Goal: Transaction & Acquisition: Purchase product/service

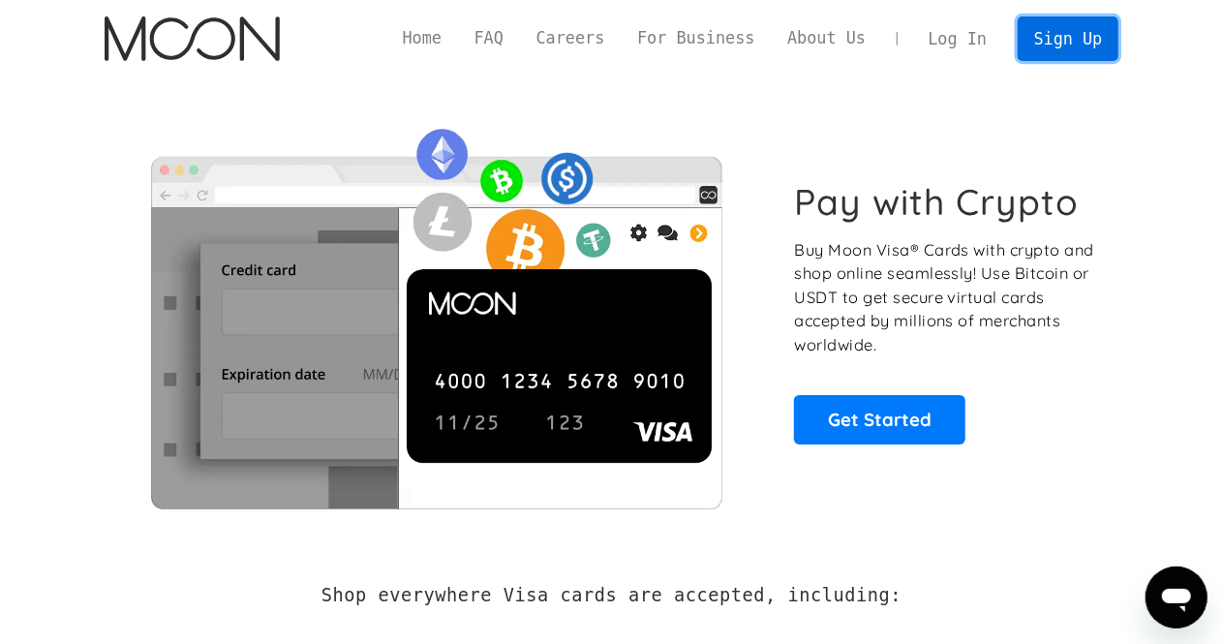
click at [1076, 42] on link "Sign Up" at bounding box center [1067, 38] width 101 height 44
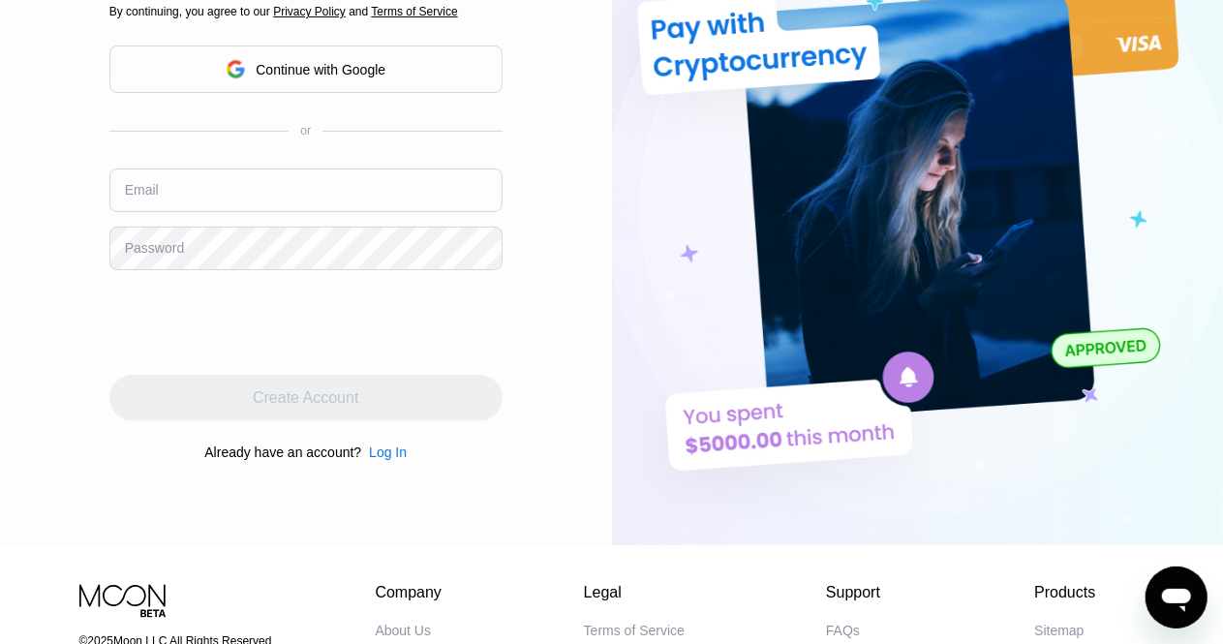
scroll to position [194, 0]
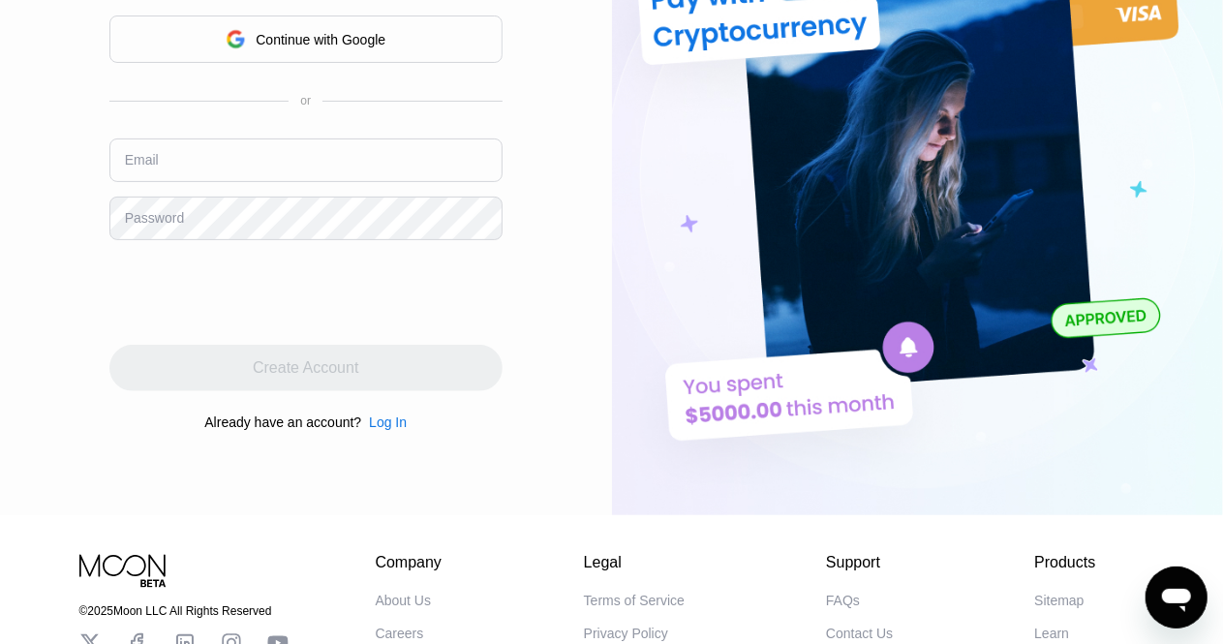
click at [226, 163] on input "text" at bounding box center [305, 160] width 393 height 44
paste input "[EMAIL_ADDRESS][DOMAIN_NAME]"
type input "[EMAIL_ADDRESS][DOMAIN_NAME]"
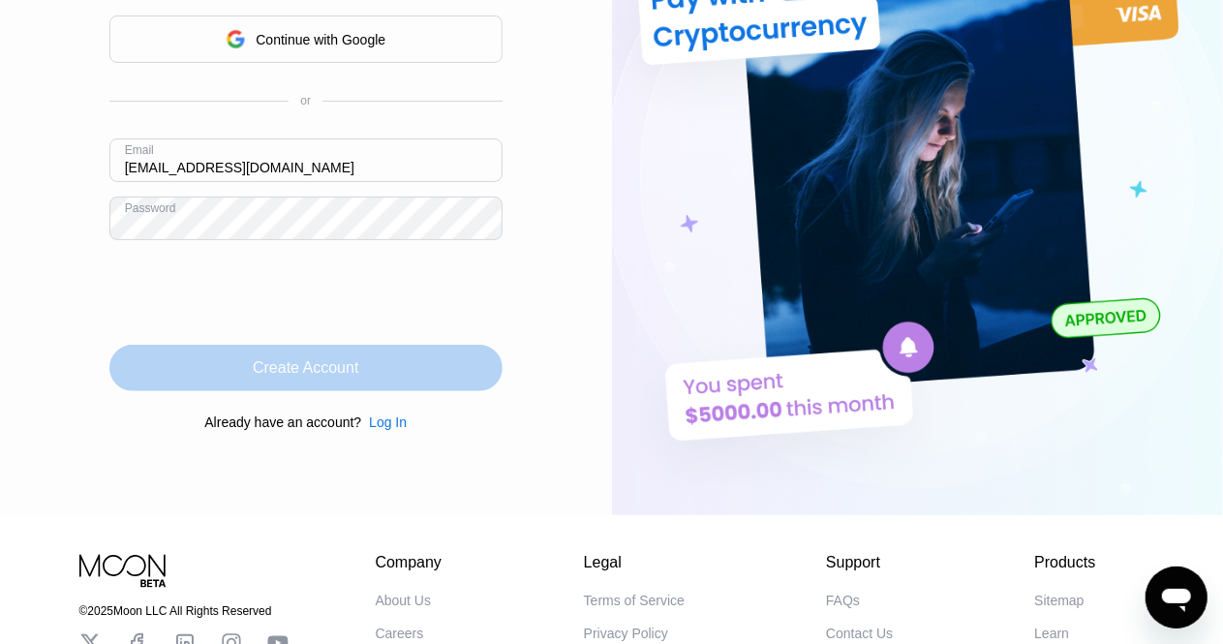
click at [292, 367] on div "Create Account" at bounding box center [306, 367] width 106 height 19
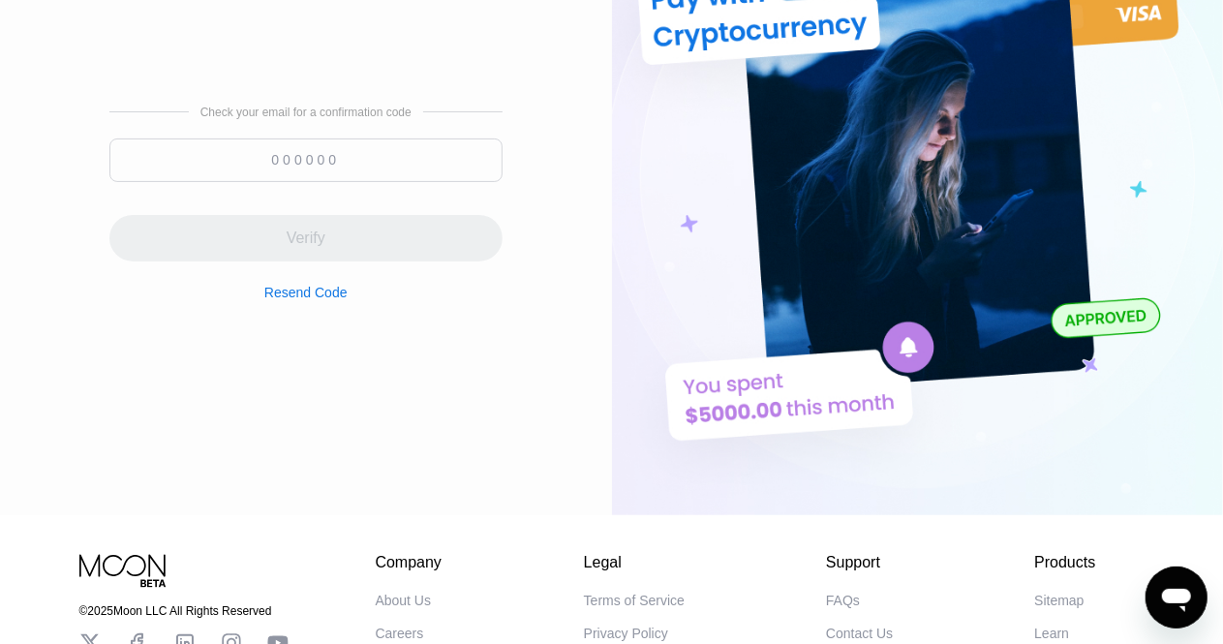
click at [298, 160] on input at bounding box center [305, 160] width 393 height 44
paste input "388961"
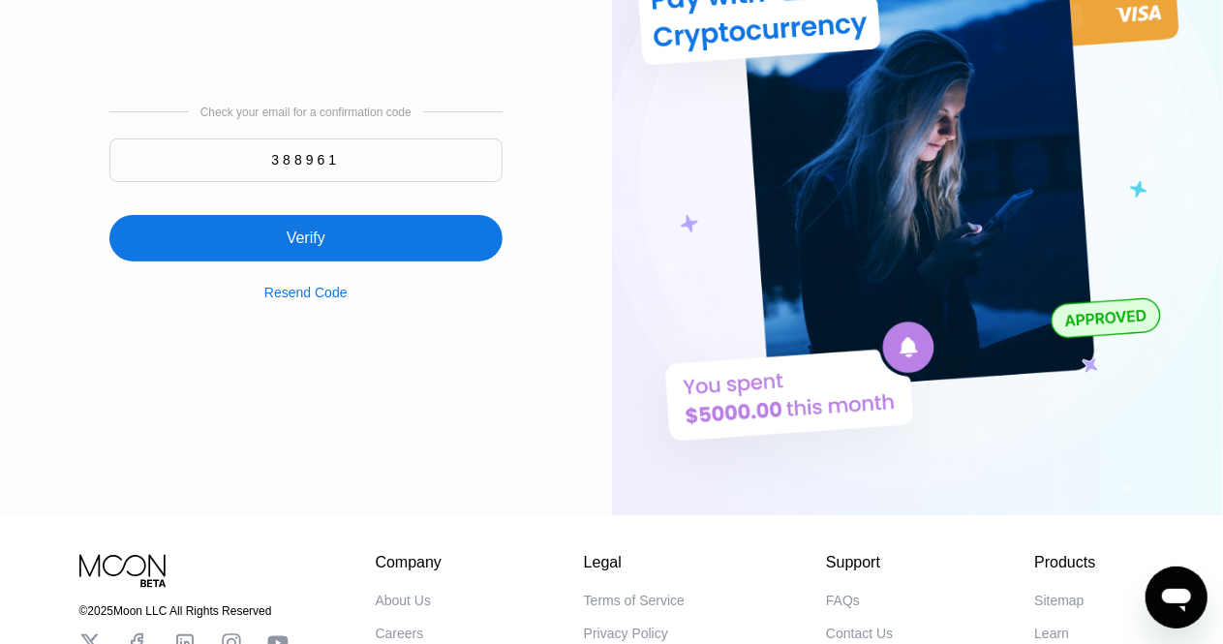
type input "388961"
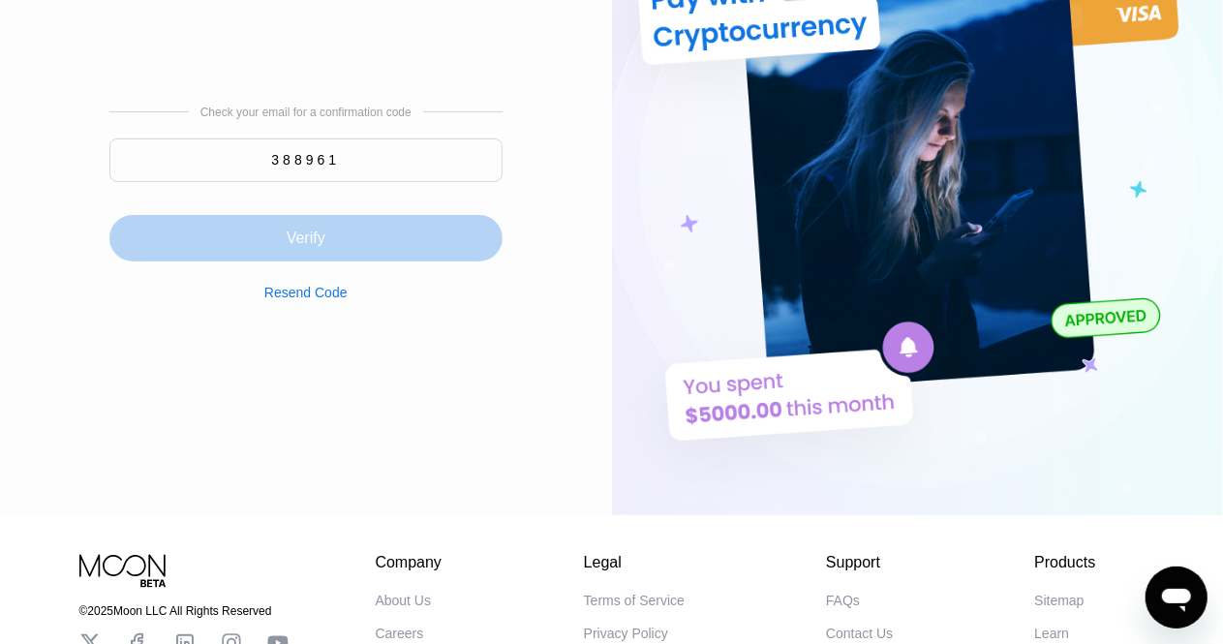
click at [347, 235] on div "Verify" at bounding box center [305, 238] width 393 height 46
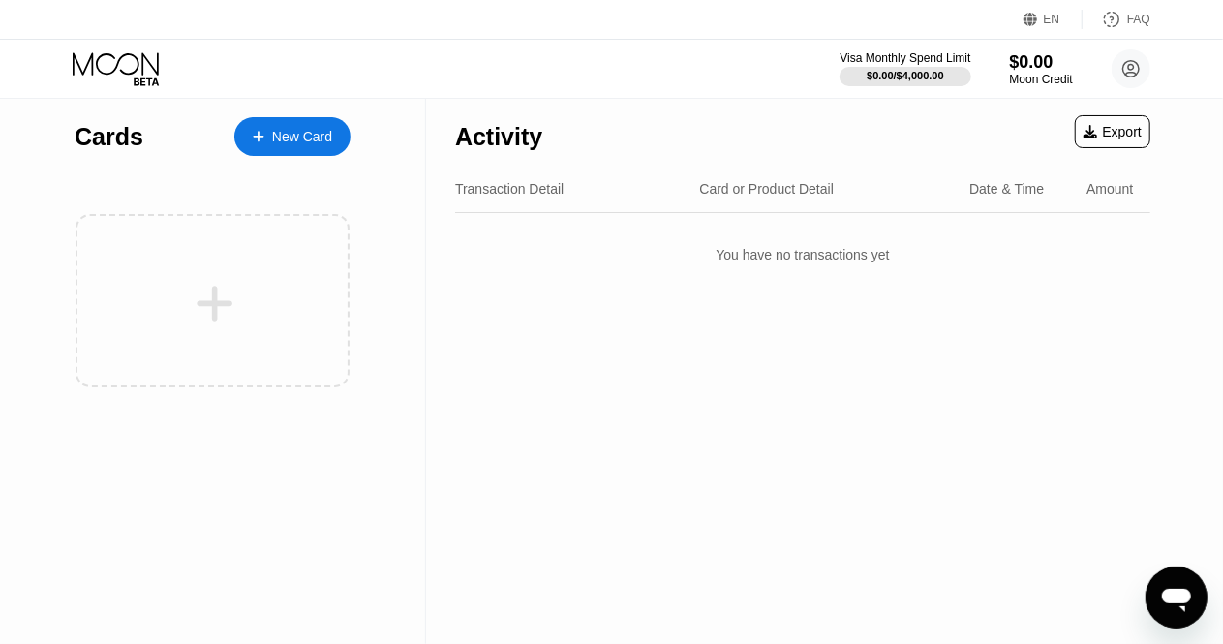
click at [295, 136] on div "New Card" at bounding box center [302, 137] width 60 height 16
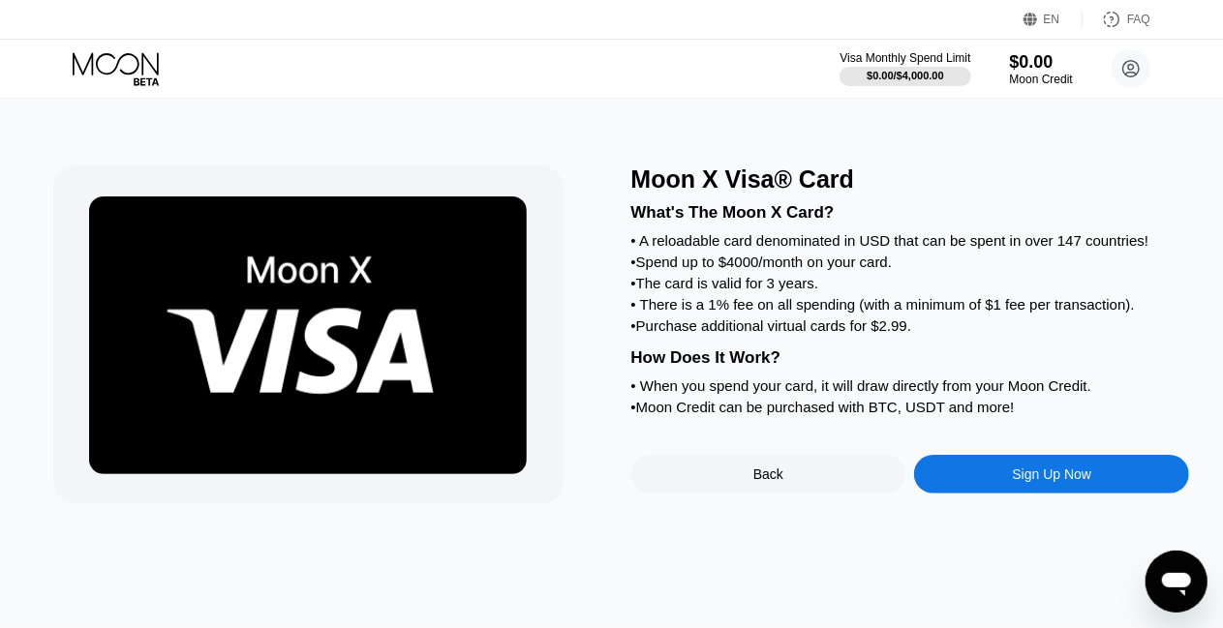
click at [1045, 482] on div "Sign Up Now" at bounding box center [1052, 474] width 79 height 15
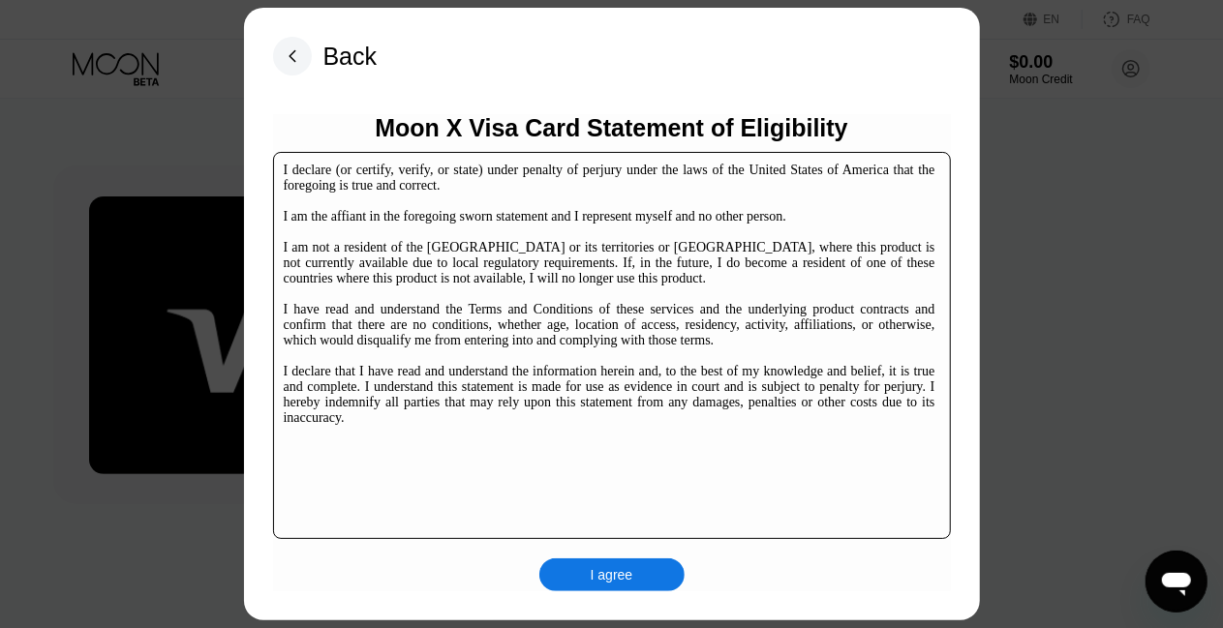
click at [637, 576] on div "I agree" at bounding box center [611, 575] width 145 height 33
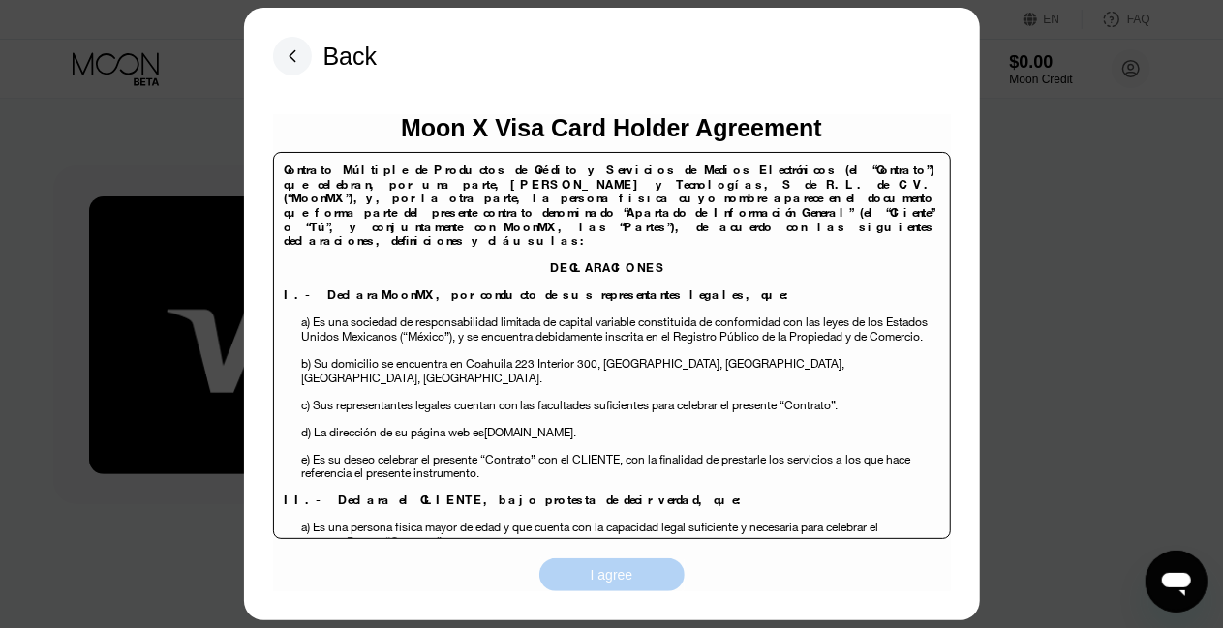
click at [616, 572] on div "I agree" at bounding box center [612, 574] width 43 height 17
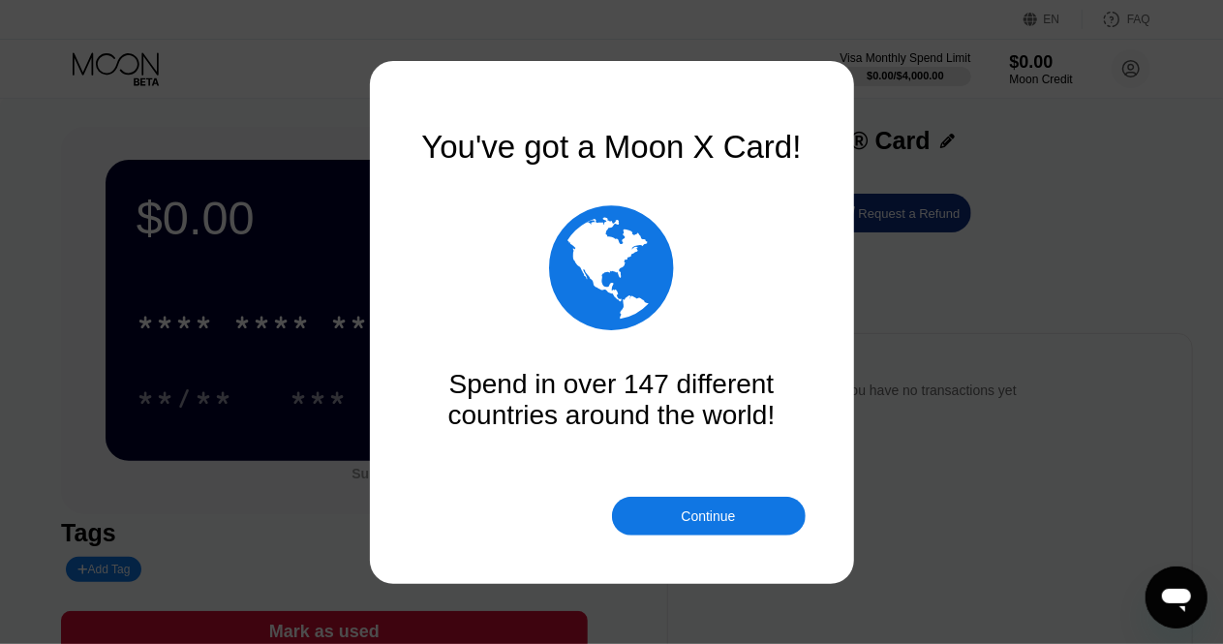
click at [705, 513] on div "Continue" at bounding box center [708, 515] width 54 height 15
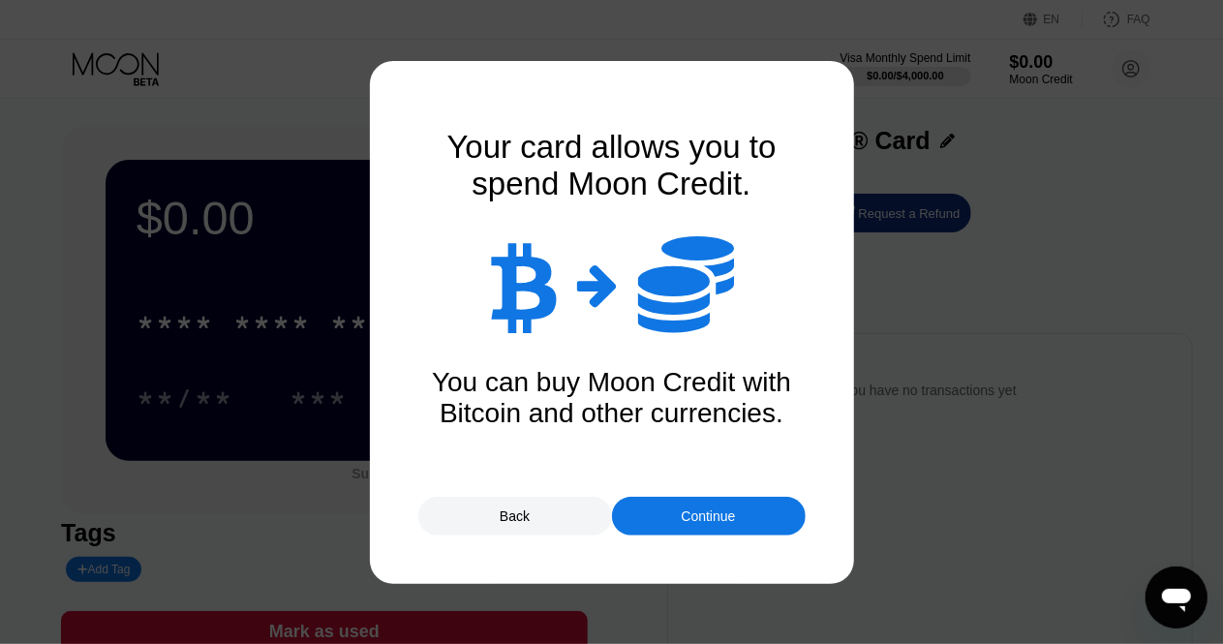
click at [676, 518] on div "Continue" at bounding box center [709, 516] width 194 height 39
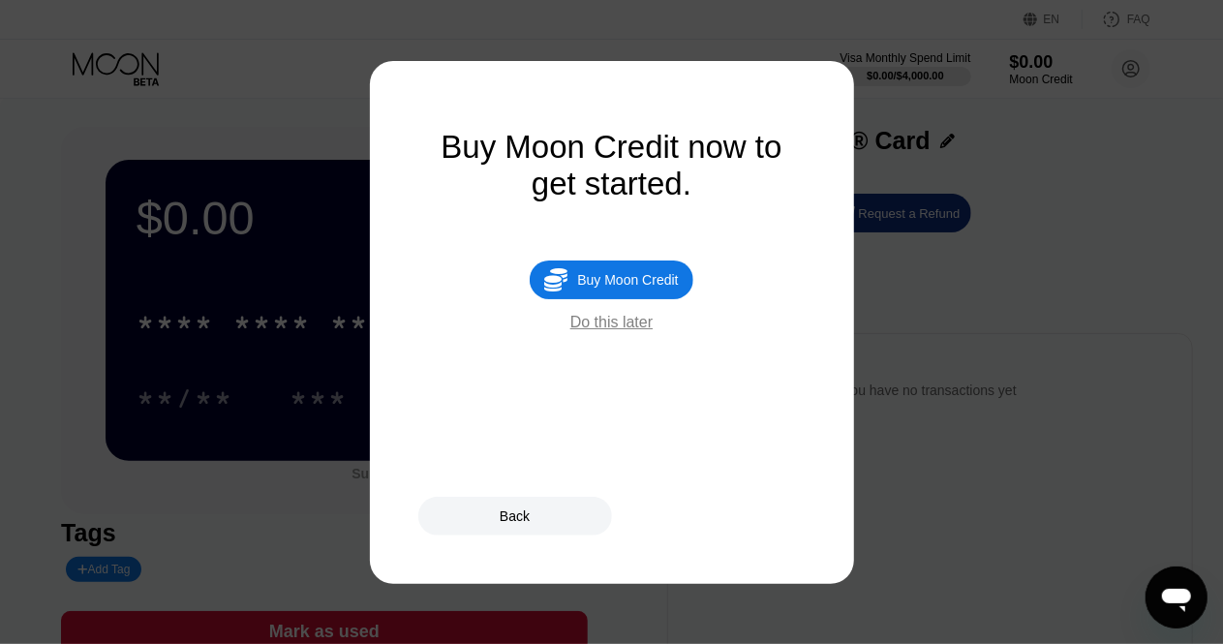
click at [613, 331] on div "Do this later" at bounding box center [611, 322] width 82 height 17
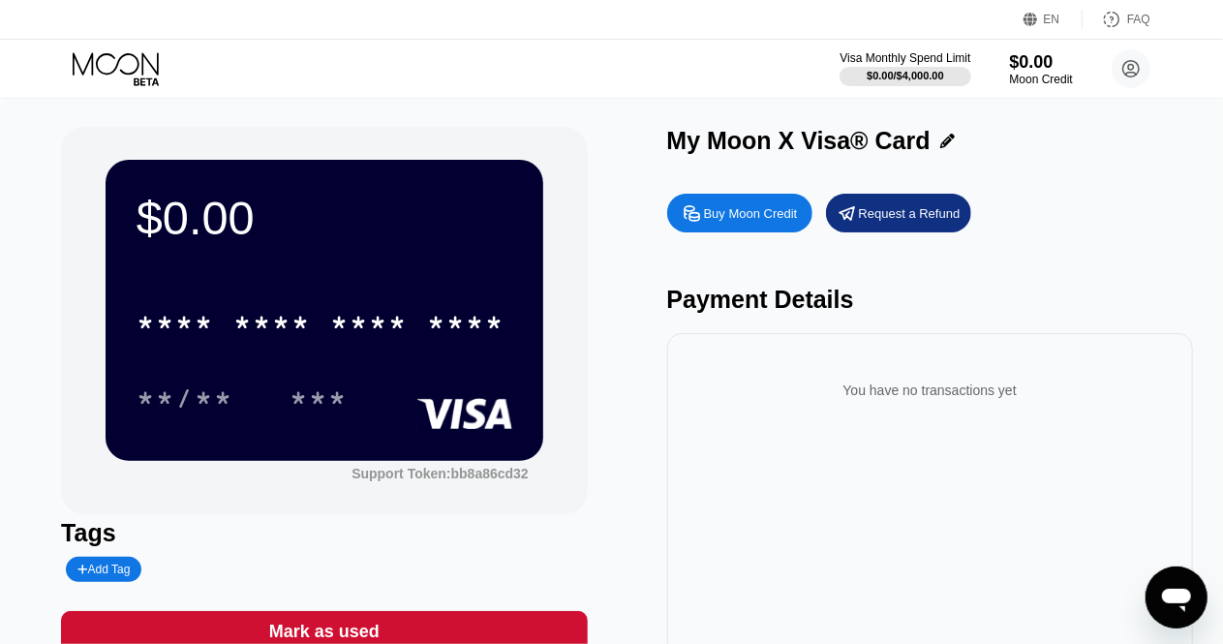
click at [751, 222] on div "Buy Moon Credit" at bounding box center [751, 213] width 94 height 16
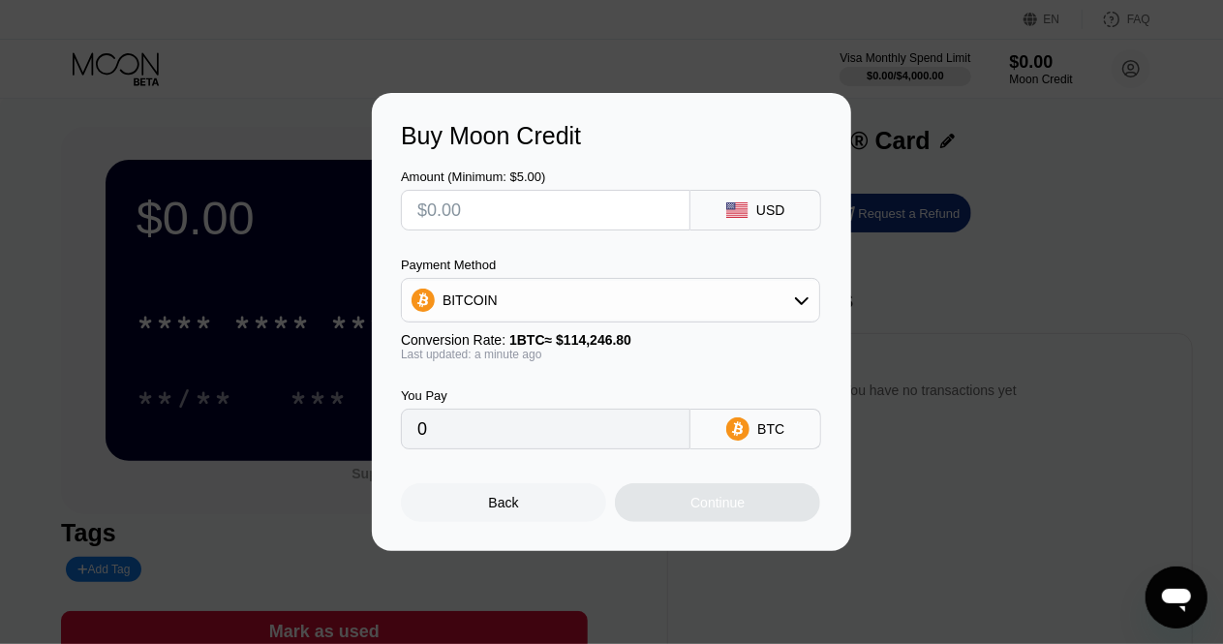
click at [492, 211] on input "text" at bounding box center [545, 210] width 257 height 39
type input "$1"
type input "0.00000876"
type input "$10"
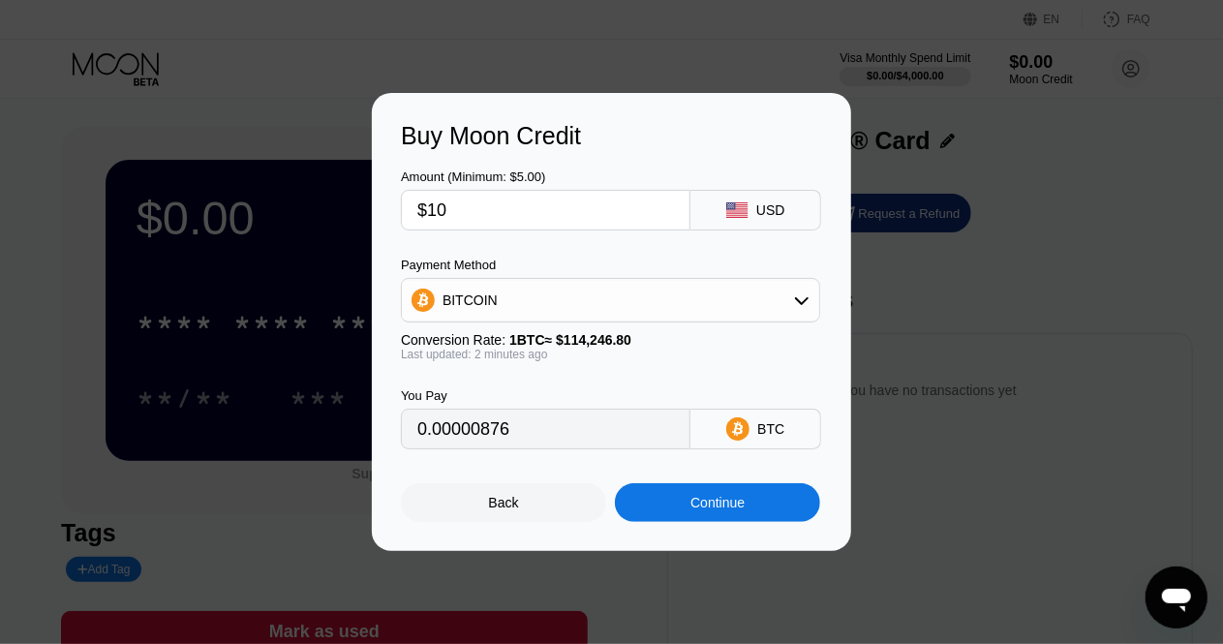
type input "0.00008753"
type input "$100"
type input "0.00087530"
type input "$100"
click at [651, 160] on div "Amount (Minimum: $5.00) $100 USD" at bounding box center [611, 190] width 421 height 80
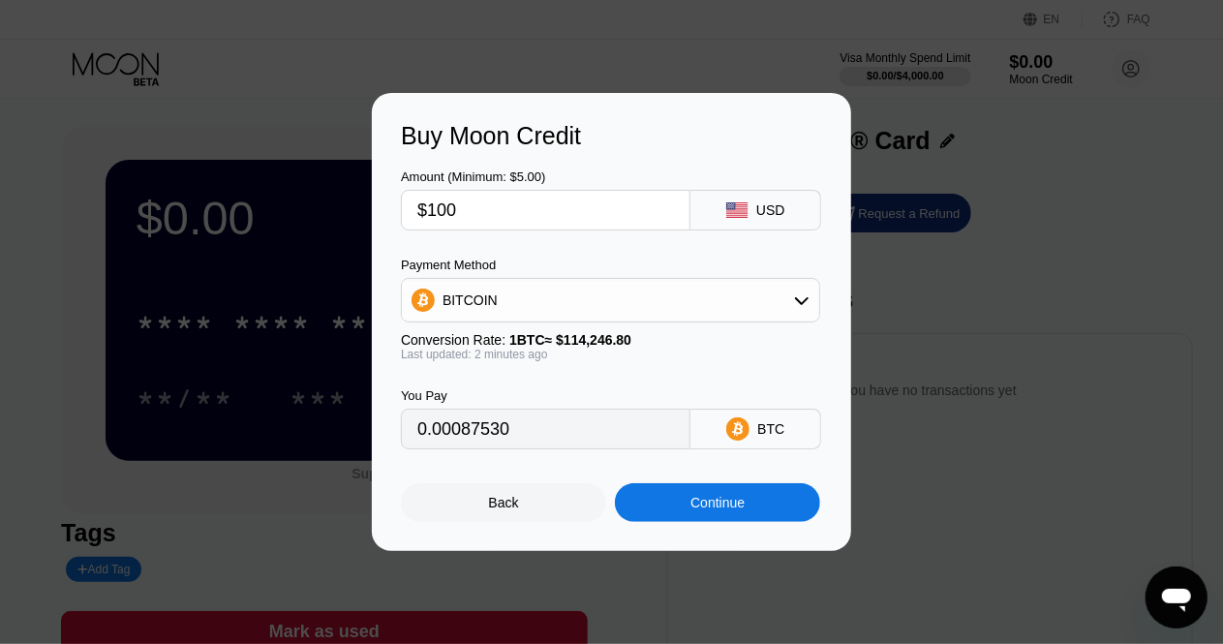
click at [705, 509] on div "Continue" at bounding box center [717, 502] width 54 height 15
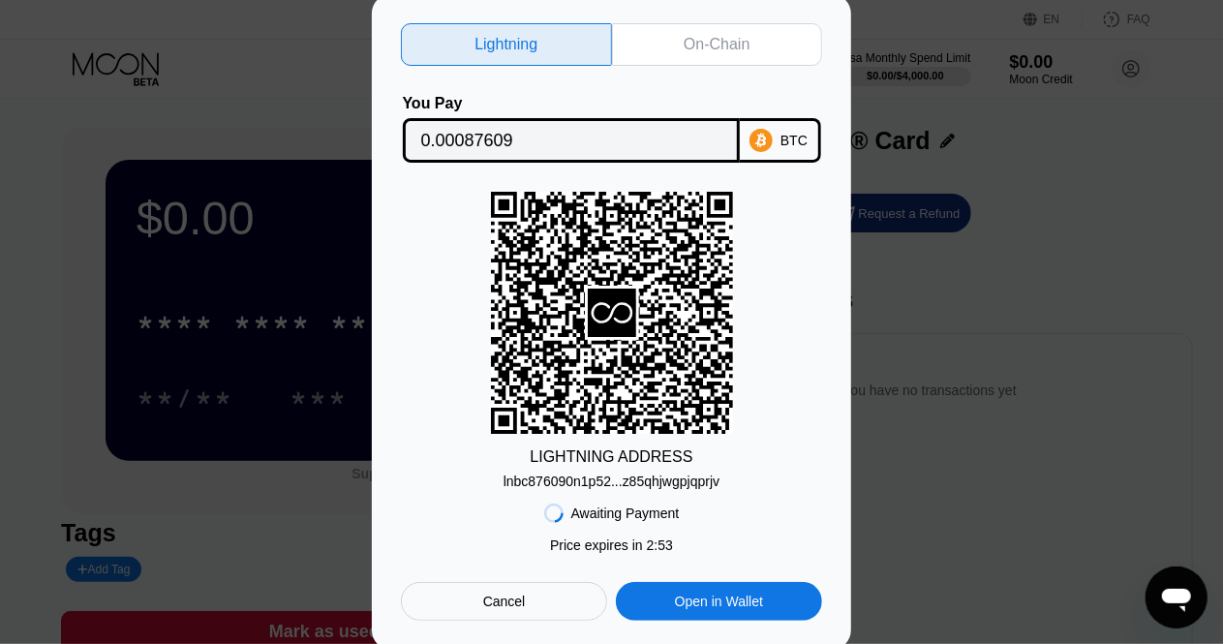
click at [649, 483] on div "lnbc876090n1p52...z85qhjwgpjqprjv" at bounding box center [611, 480] width 216 height 15
click at [697, 487] on div "lnbc876090n1p52...z85qhjwgpjqprjv" at bounding box center [611, 480] width 216 height 15
click at [705, 607] on div "Open in Wallet" at bounding box center [719, 600] width 88 height 17
click at [711, 44] on div "On-Chain" at bounding box center [716, 44] width 66 height 19
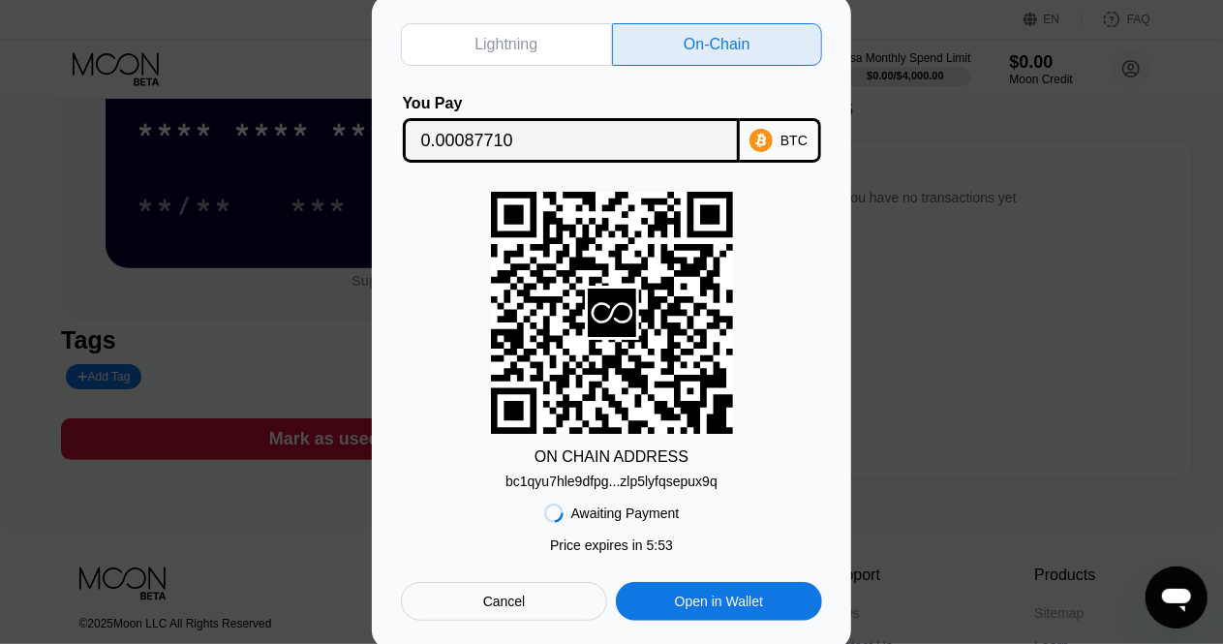
scroll to position [194, 0]
click at [627, 479] on div "bc1qyu7hle9dfpg...zlp5lyfqsepux9q" at bounding box center [611, 480] width 212 height 15
click at [618, 135] on input "0.00087710" at bounding box center [571, 140] width 300 height 39
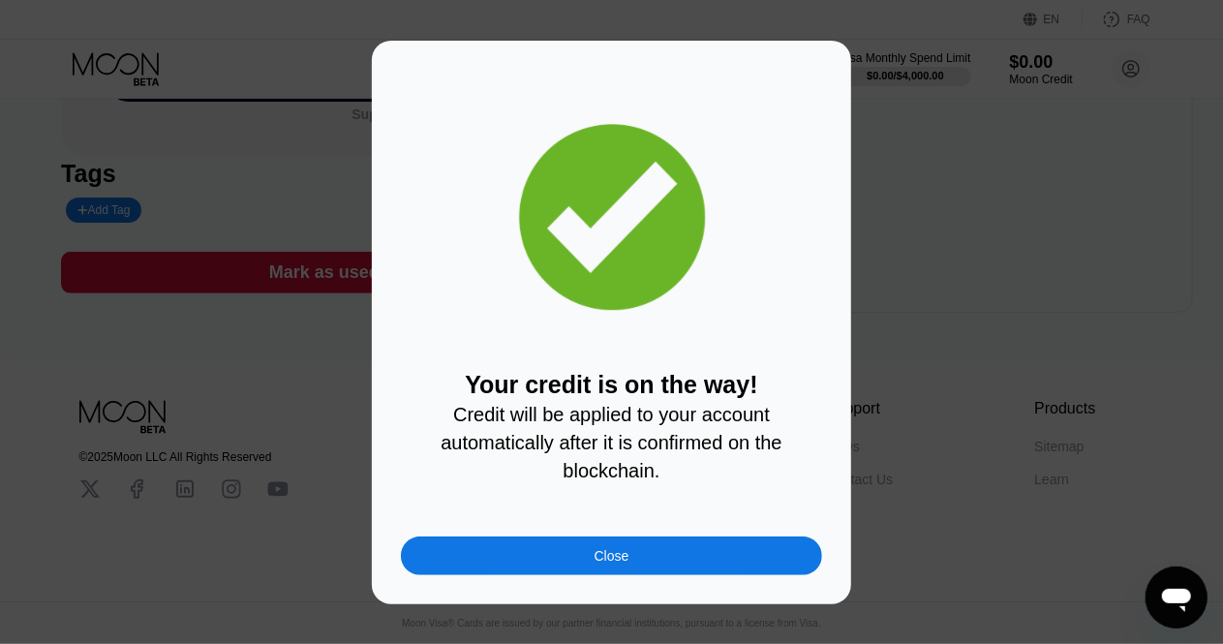
click at [621, 560] on div "Close" at bounding box center [611, 555] width 35 height 15
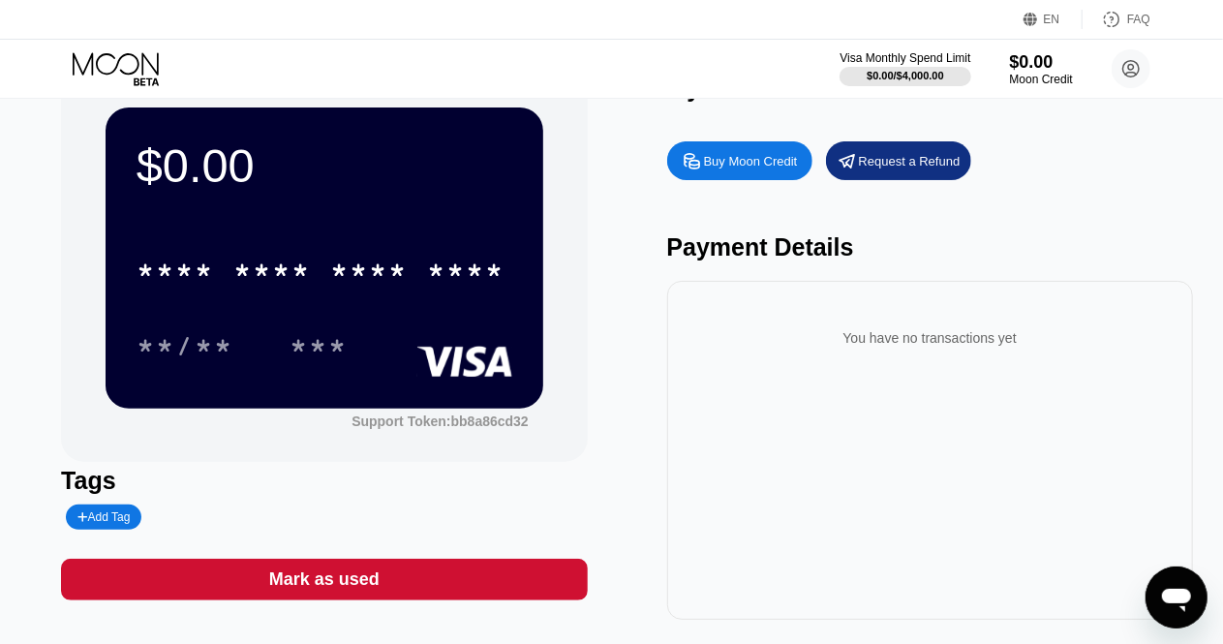
scroll to position [0, 0]
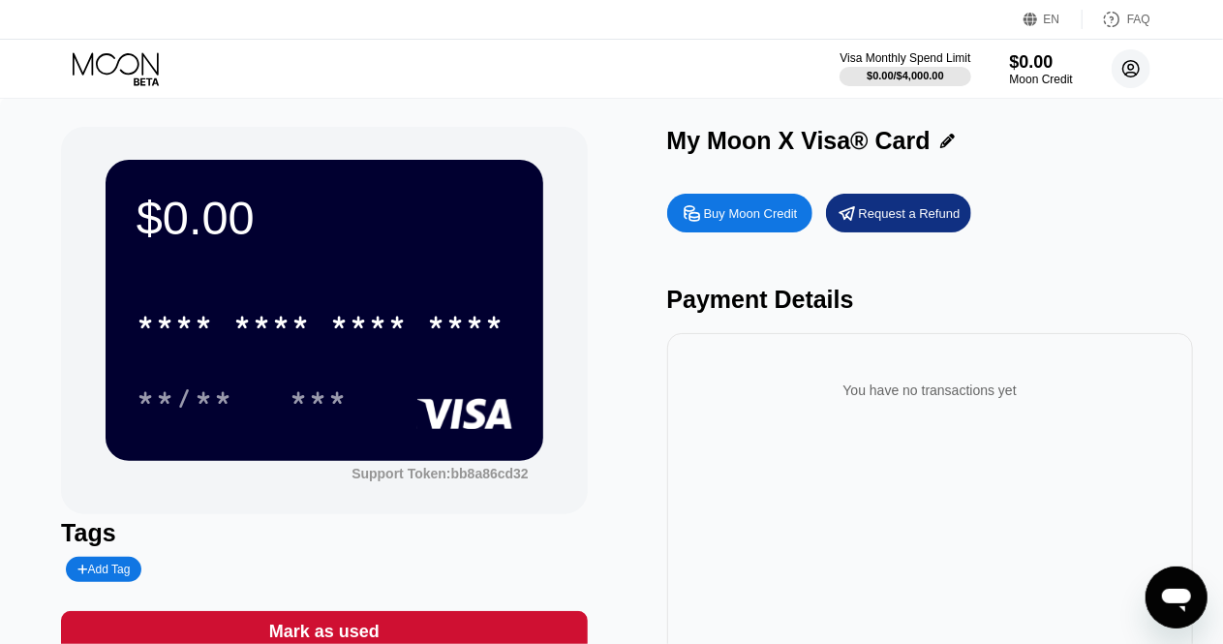
click at [1138, 69] on icon at bounding box center [1131, 69] width 16 height 16
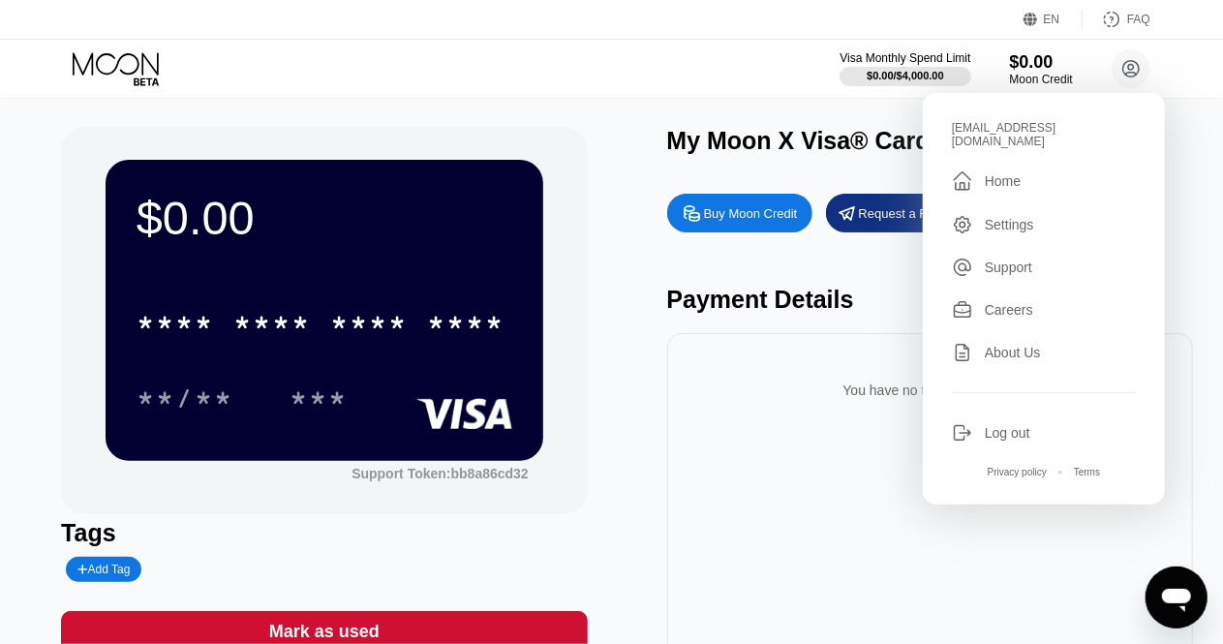
click at [1010, 173] on div "Home" at bounding box center [1002, 180] width 36 height 15
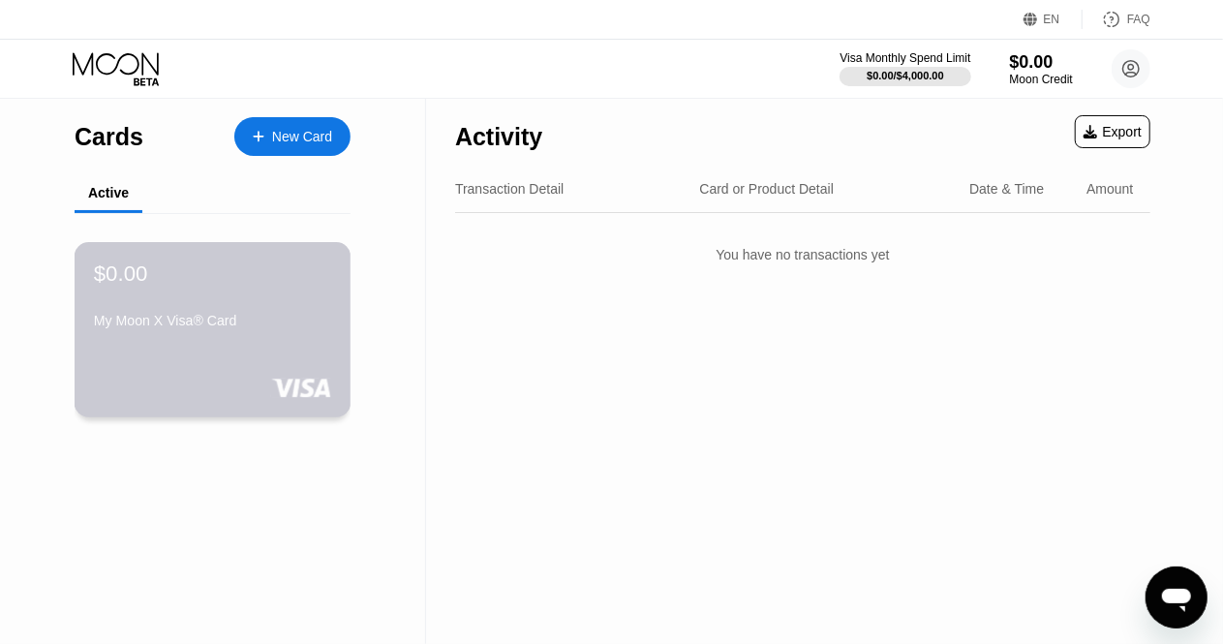
click at [170, 315] on div "$0.00 My Moon X Visa® Card" at bounding box center [212, 298] width 237 height 75
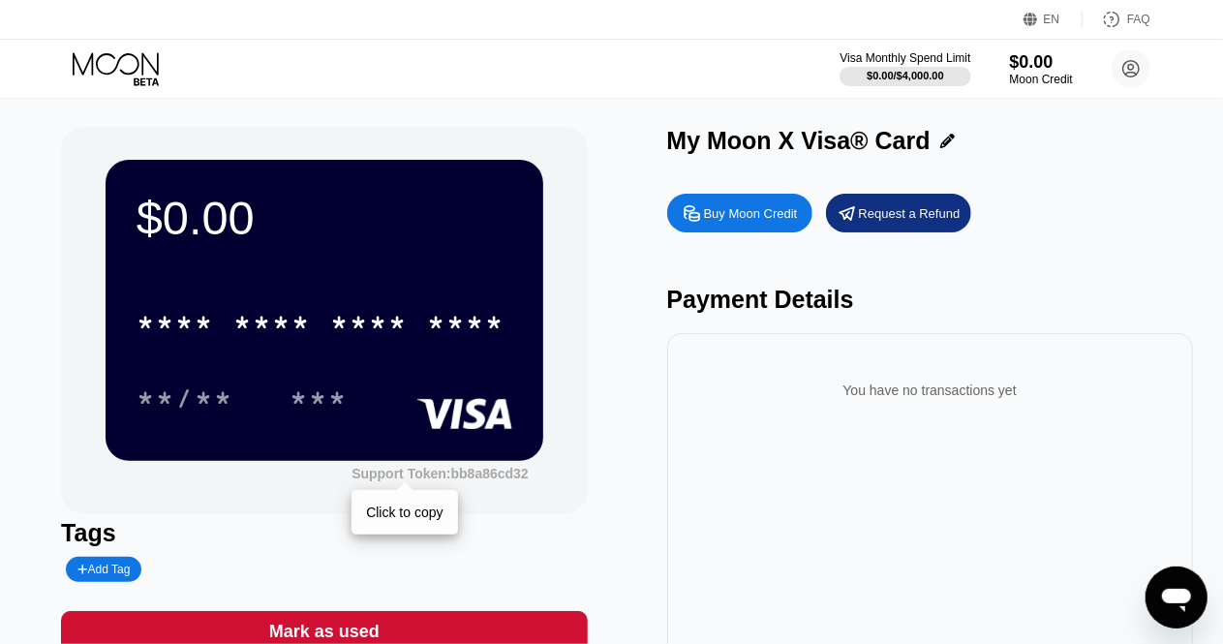
click at [439, 471] on div "Support Token: bb8a86cd32" at bounding box center [439, 473] width 177 height 15
click at [1134, 66] on icon at bounding box center [1131, 69] width 11 height 11
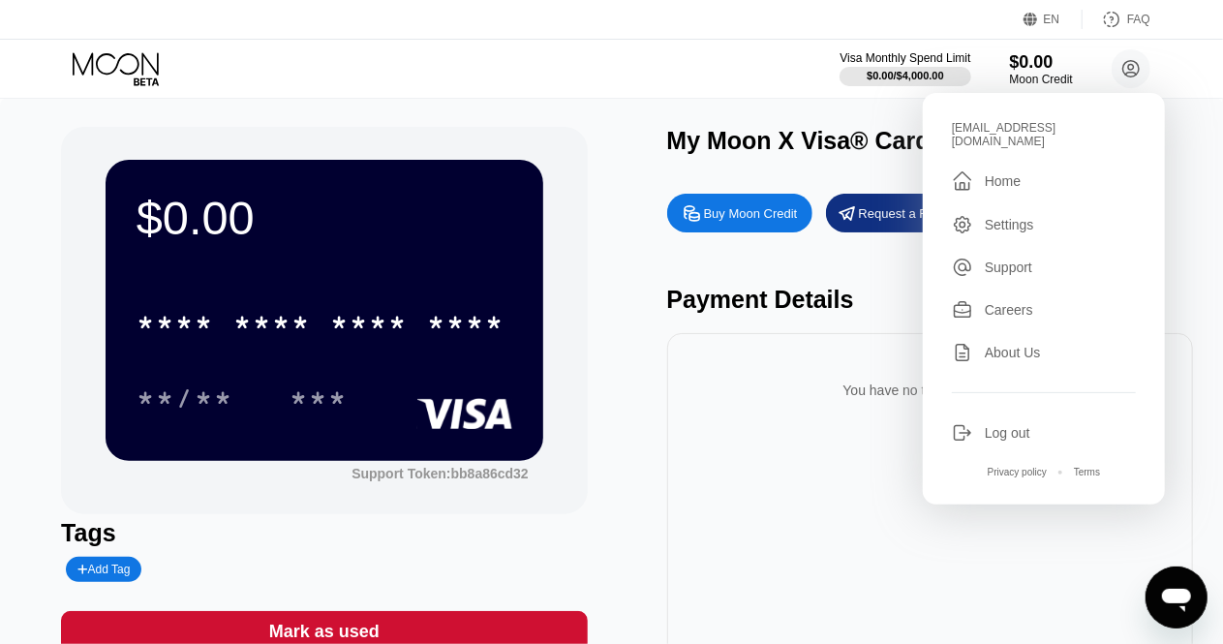
click at [1013, 217] on div "Settings" at bounding box center [1008, 224] width 49 height 15
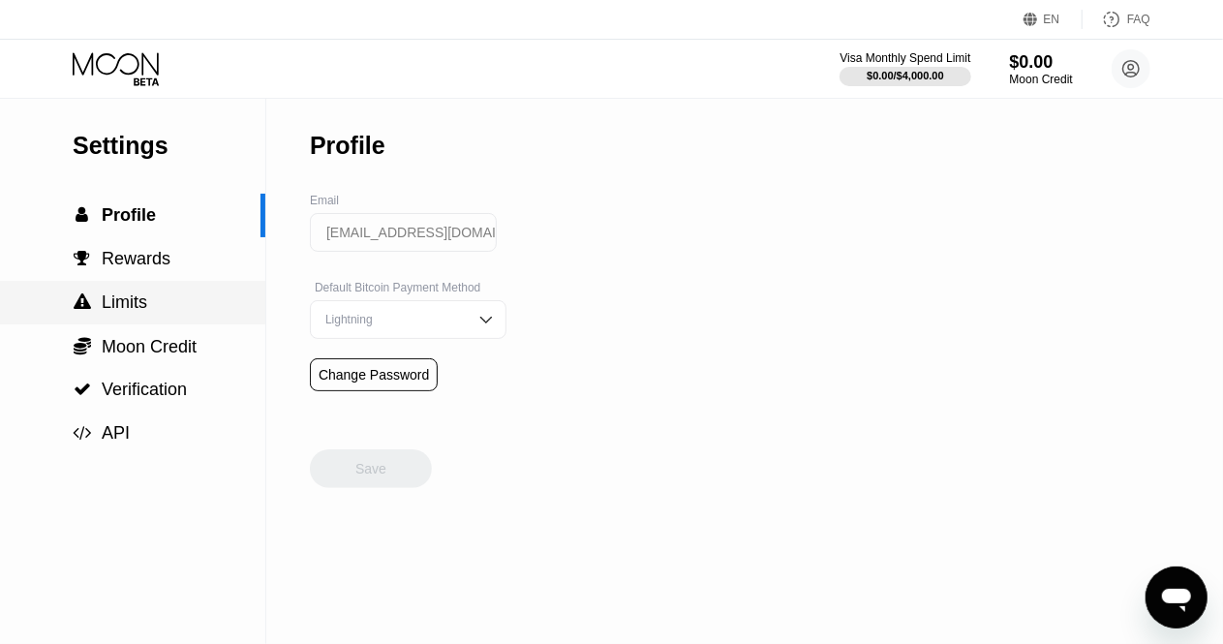
click at [127, 312] on span "Limits" at bounding box center [124, 301] width 45 height 19
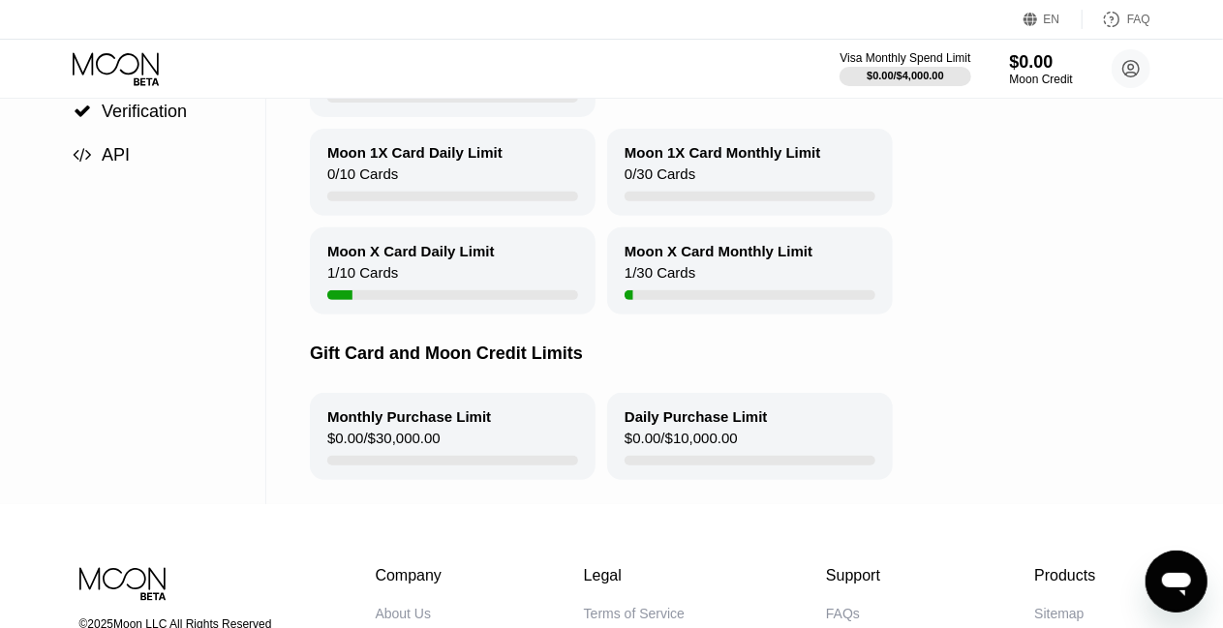
scroll to position [5, 0]
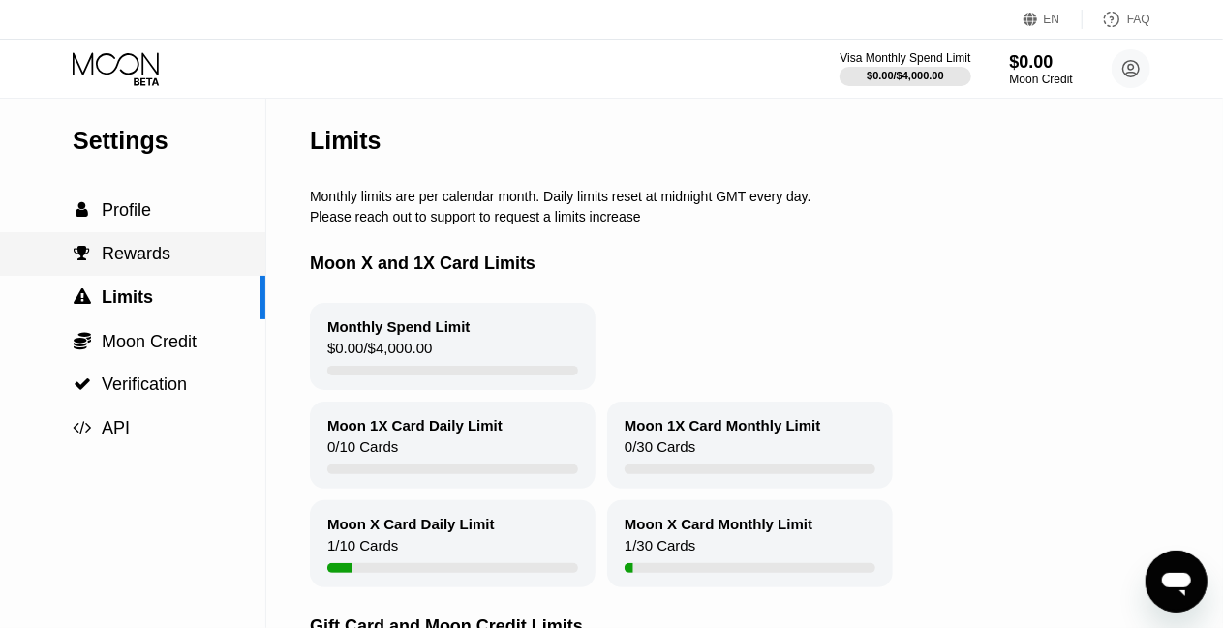
click at [150, 263] on span "Rewards" at bounding box center [136, 253] width 69 height 19
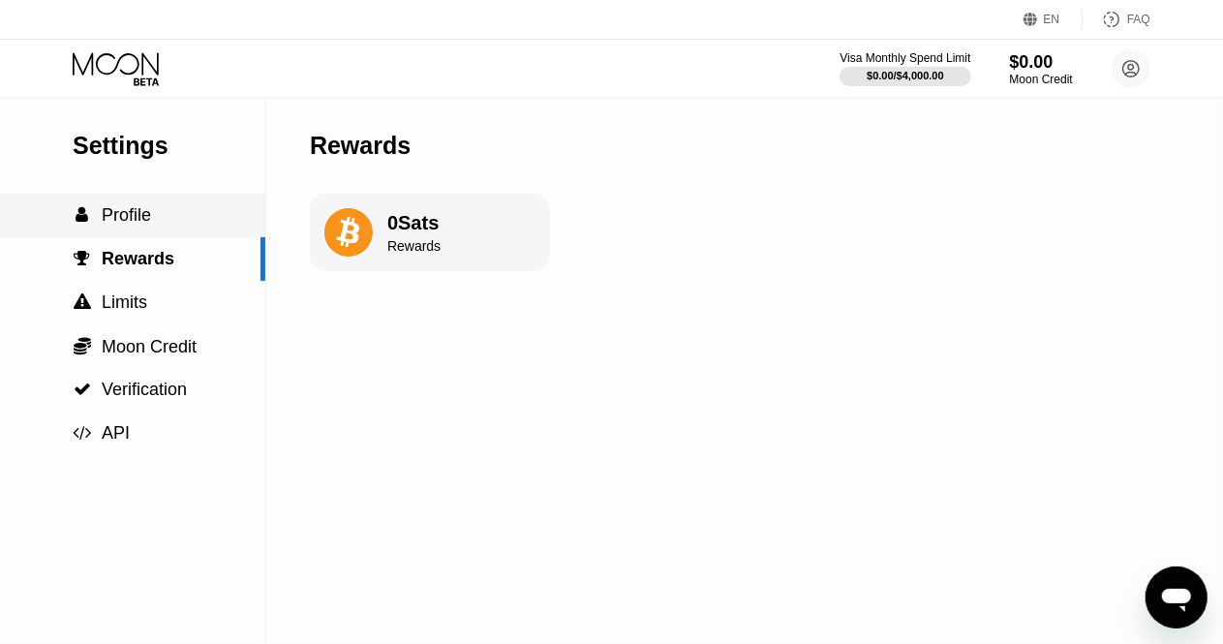
click at [140, 223] on span "Profile" at bounding box center [126, 214] width 49 height 19
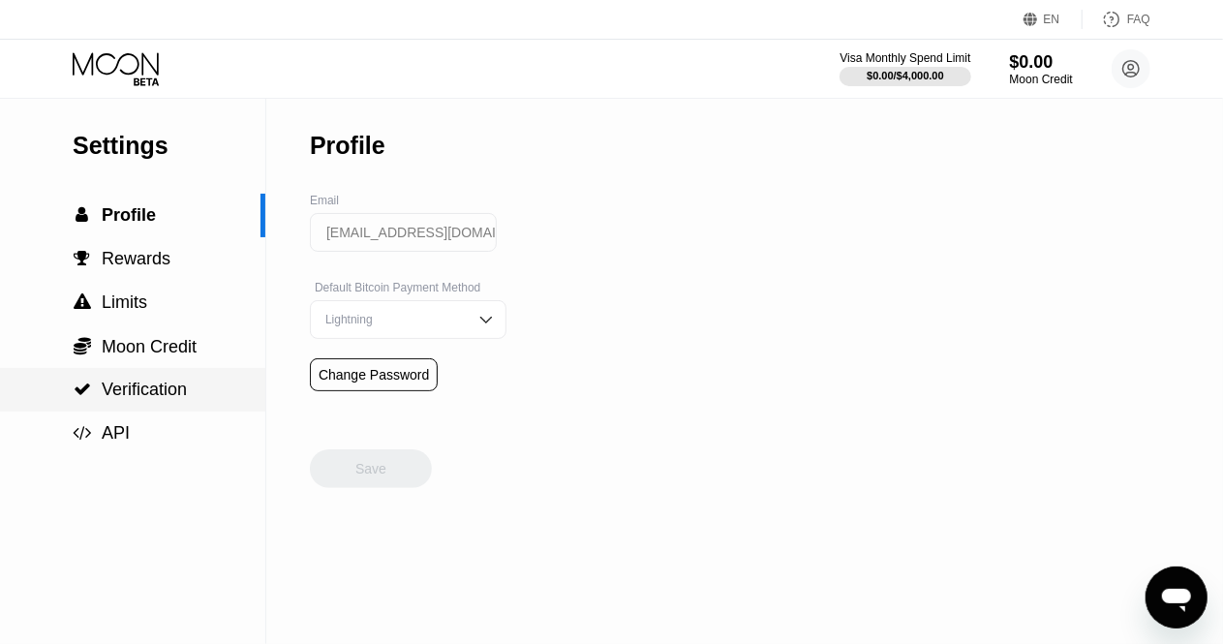
click at [146, 399] on span "Verification" at bounding box center [144, 388] width 85 height 19
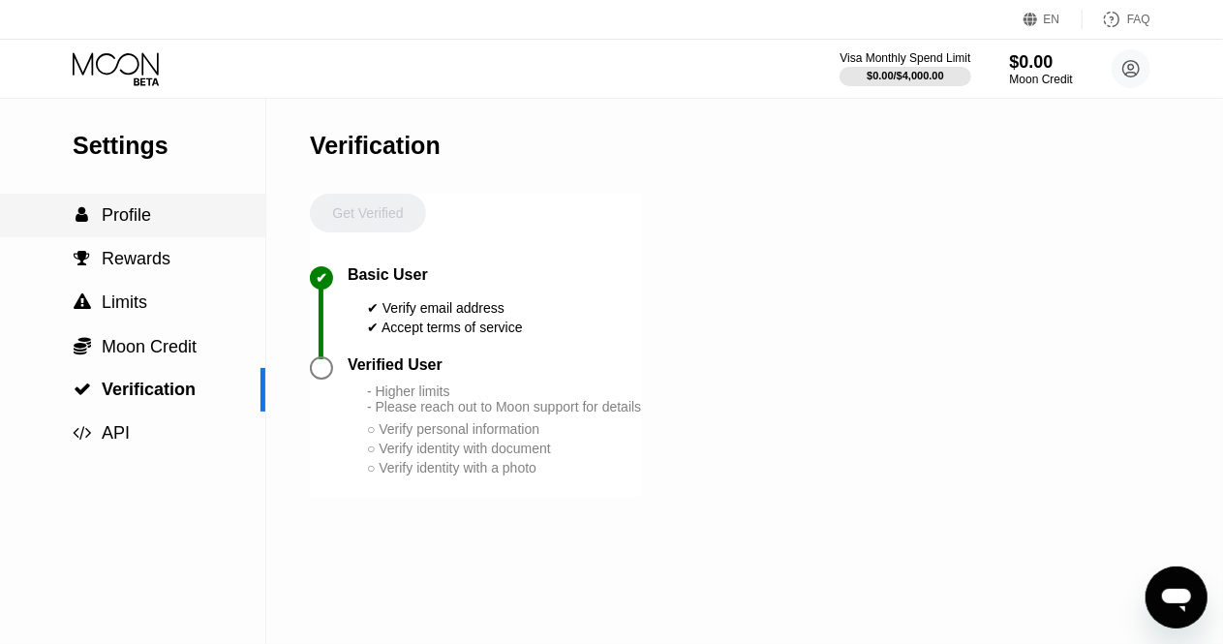
click at [128, 223] on span "Profile" at bounding box center [126, 214] width 49 height 19
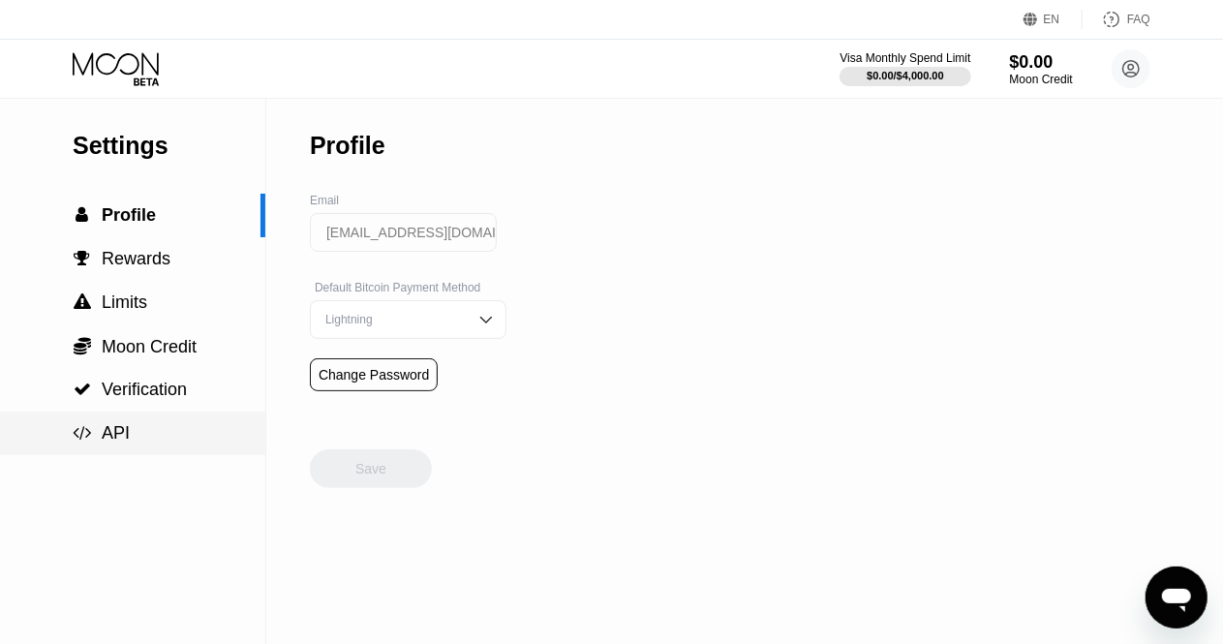
click at [135, 437] on div " API" at bounding box center [132, 433] width 265 height 20
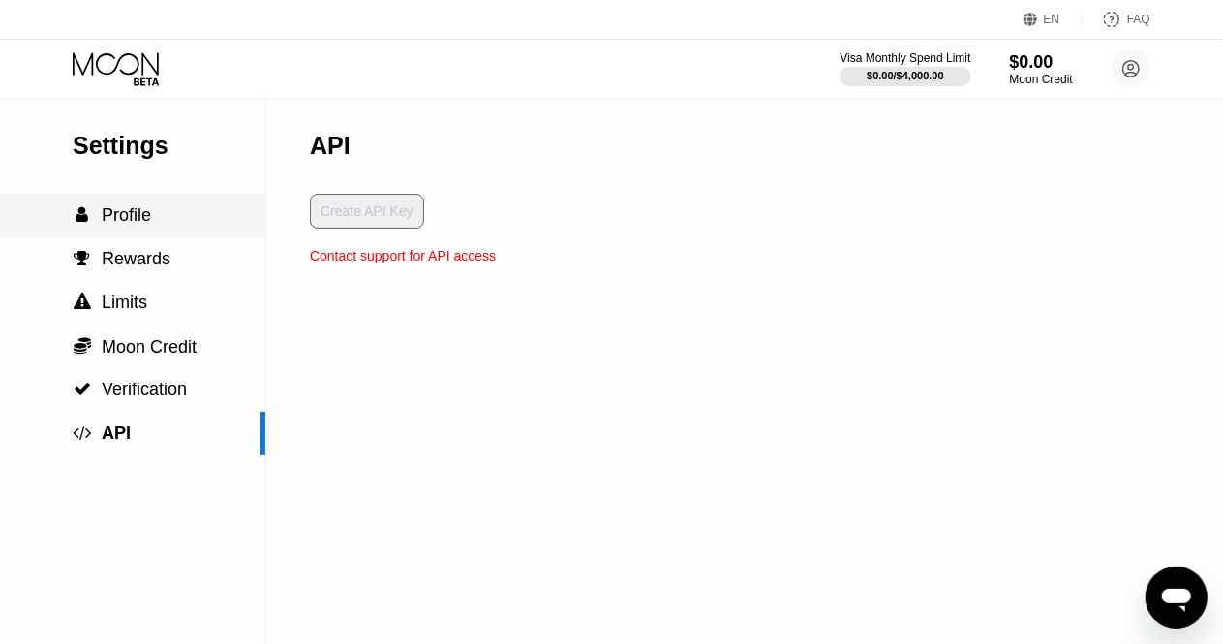
click at [138, 221] on span "Profile" at bounding box center [126, 214] width 49 height 19
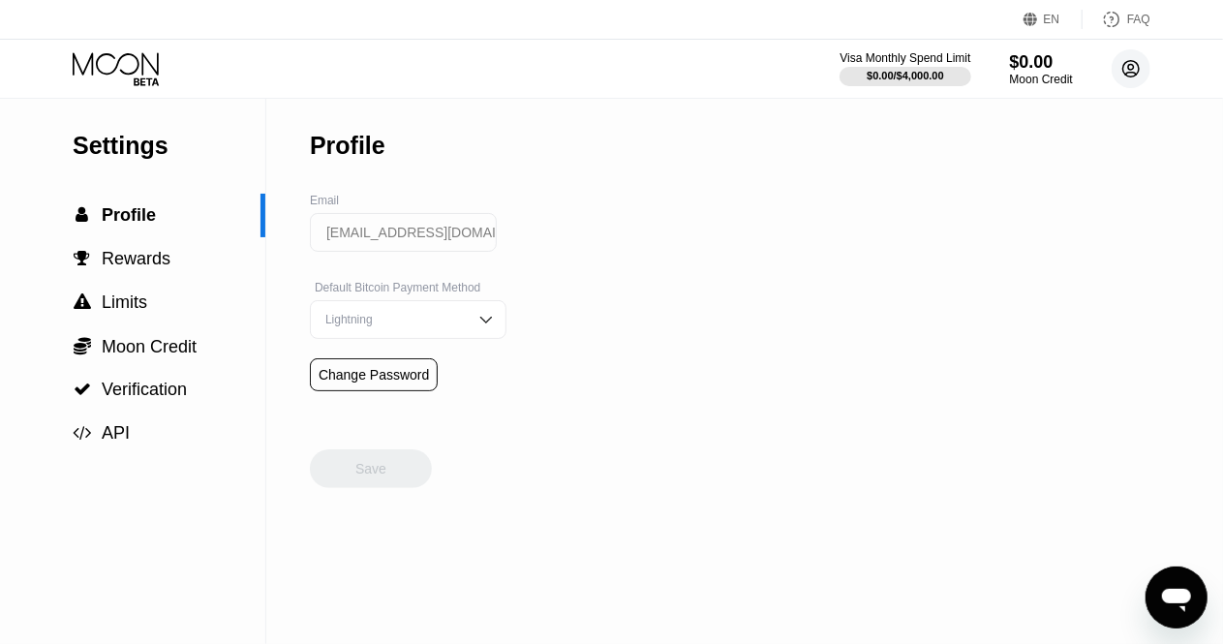
click at [1133, 69] on circle at bounding box center [1130, 68] width 39 height 39
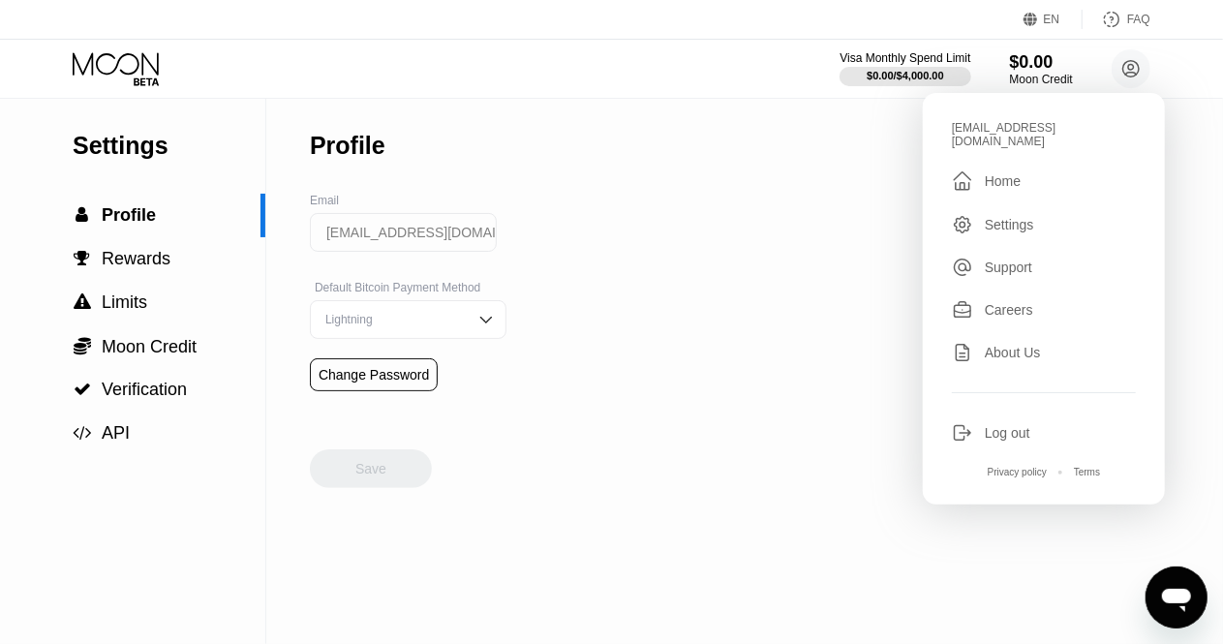
click at [998, 173] on div "Home" at bounding box center [1002, 180] width 36 height 15
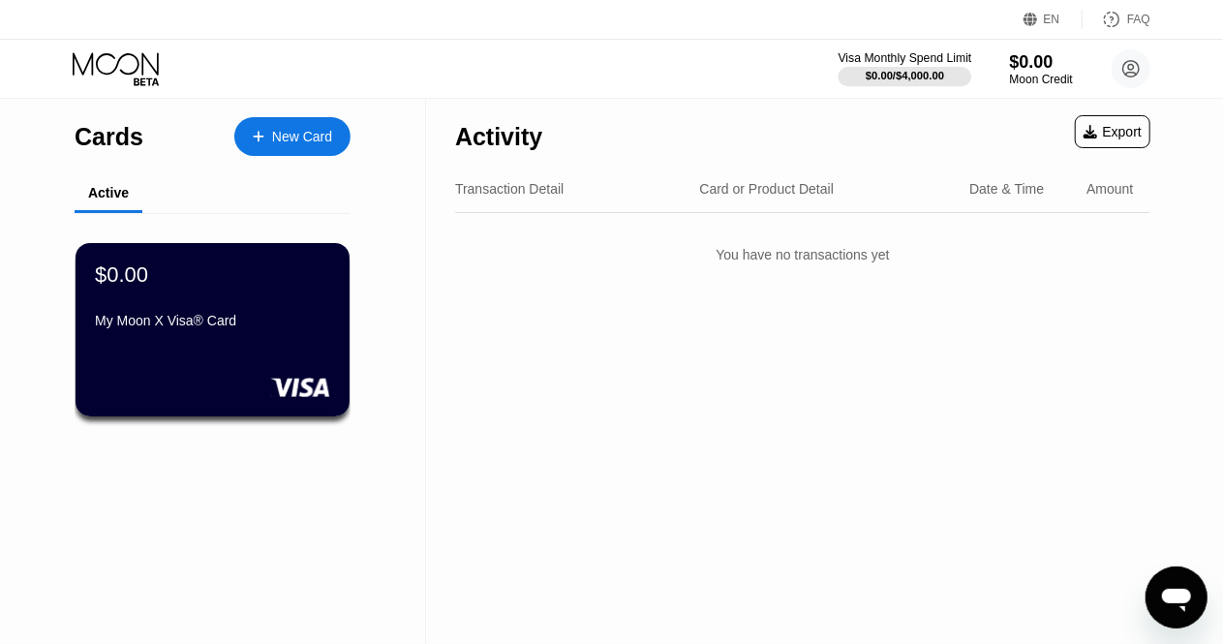
click at [905, 76] on div "$0.00 / $4,000.00" at bounding box center [904, 76] width 78 height 12
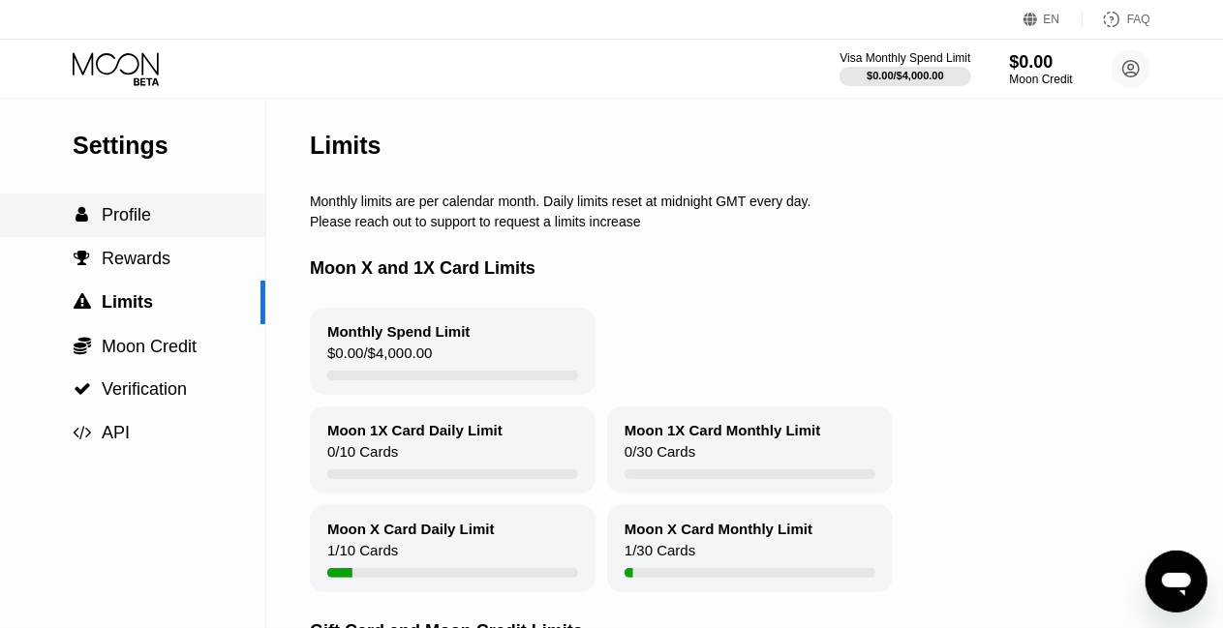
click at [122, 220] on span "Profile" at bounding box center [126, 214] width 49 height 19
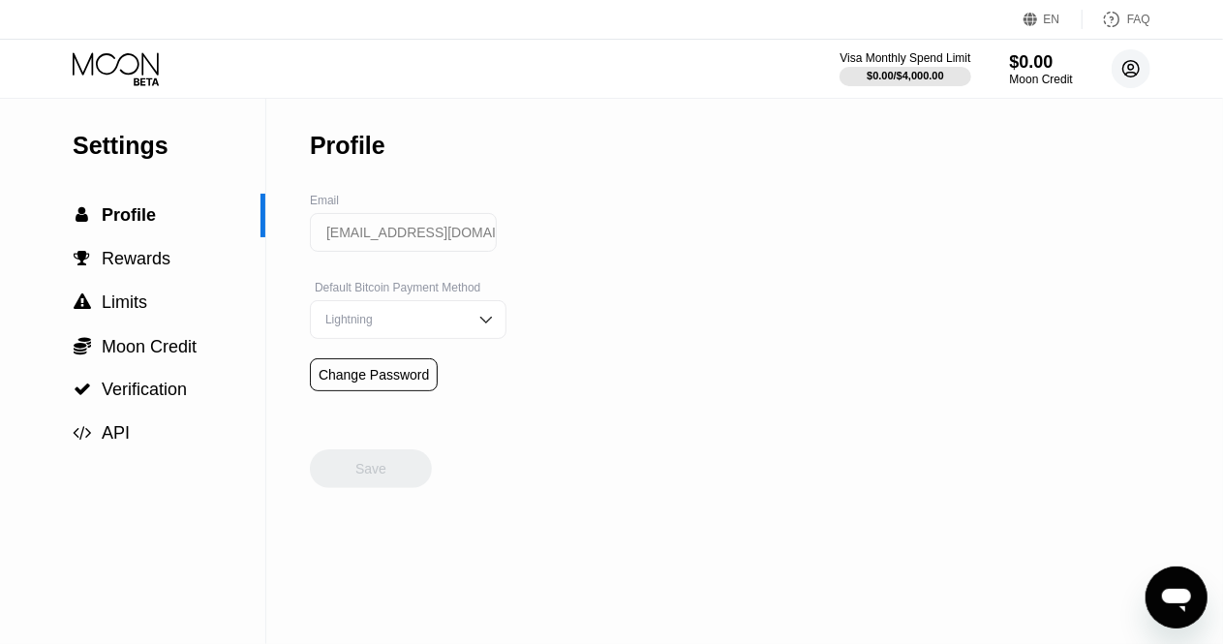
click at [1123, 71] on icon at bounding box center [1131, 69] width 16 height 16
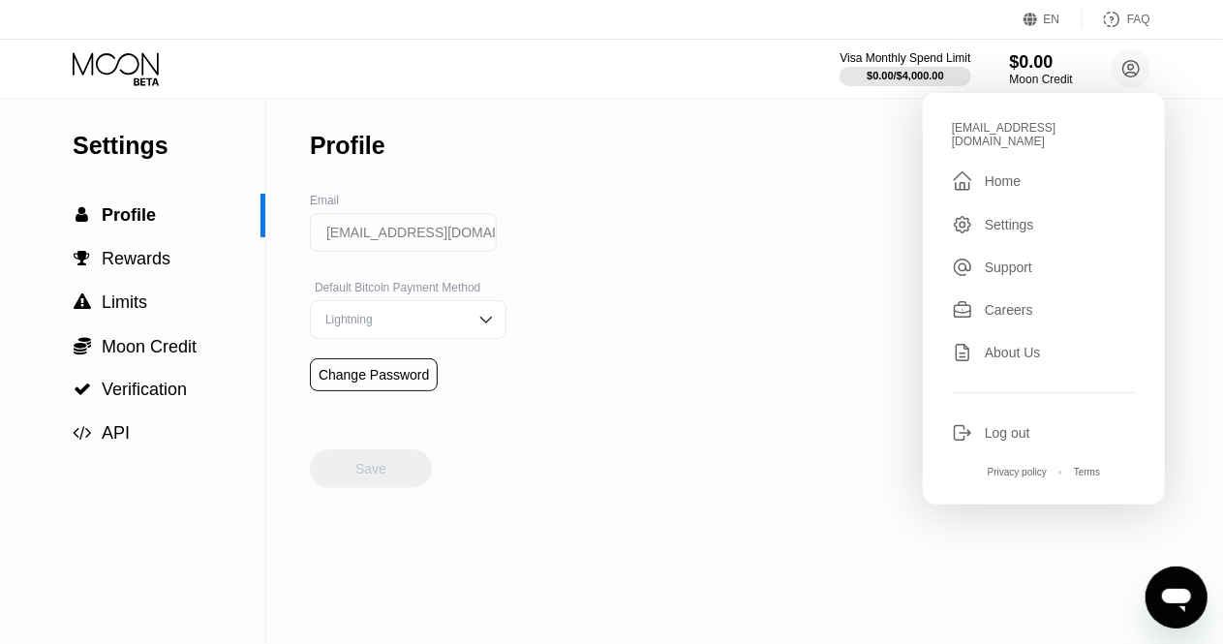
click at [1002, 176] on div "Home" at bounding box center [1002, 180] width 36 height 15
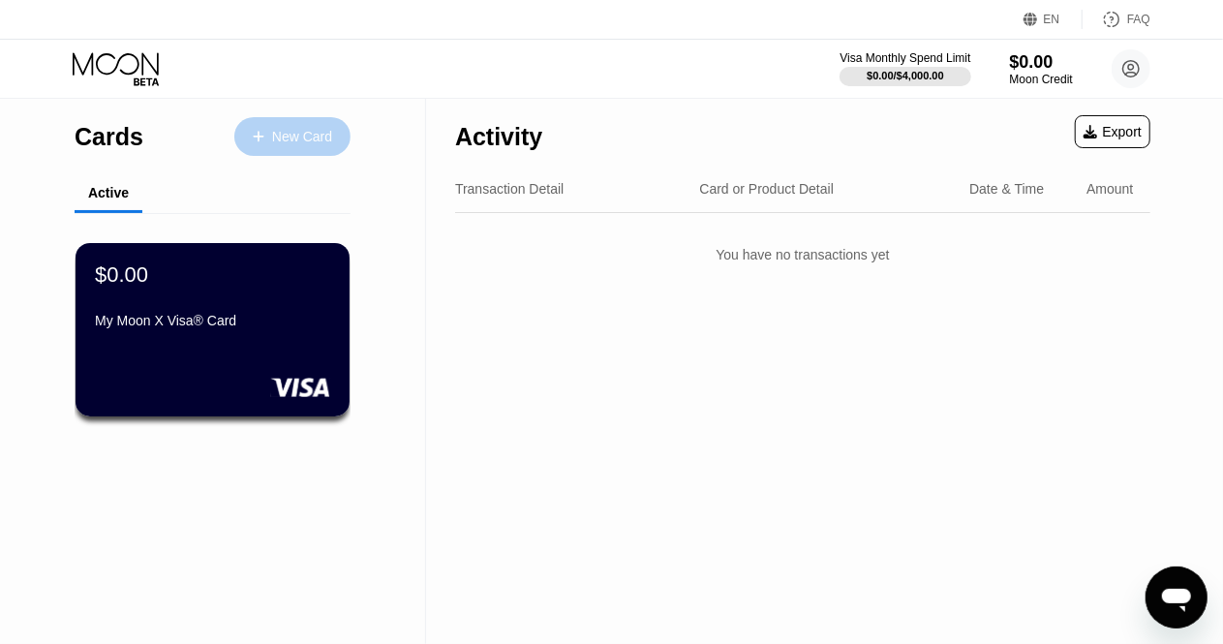
click at [288, 131] on div "New Card" at bounding box center [302, 137] width 60 height 16
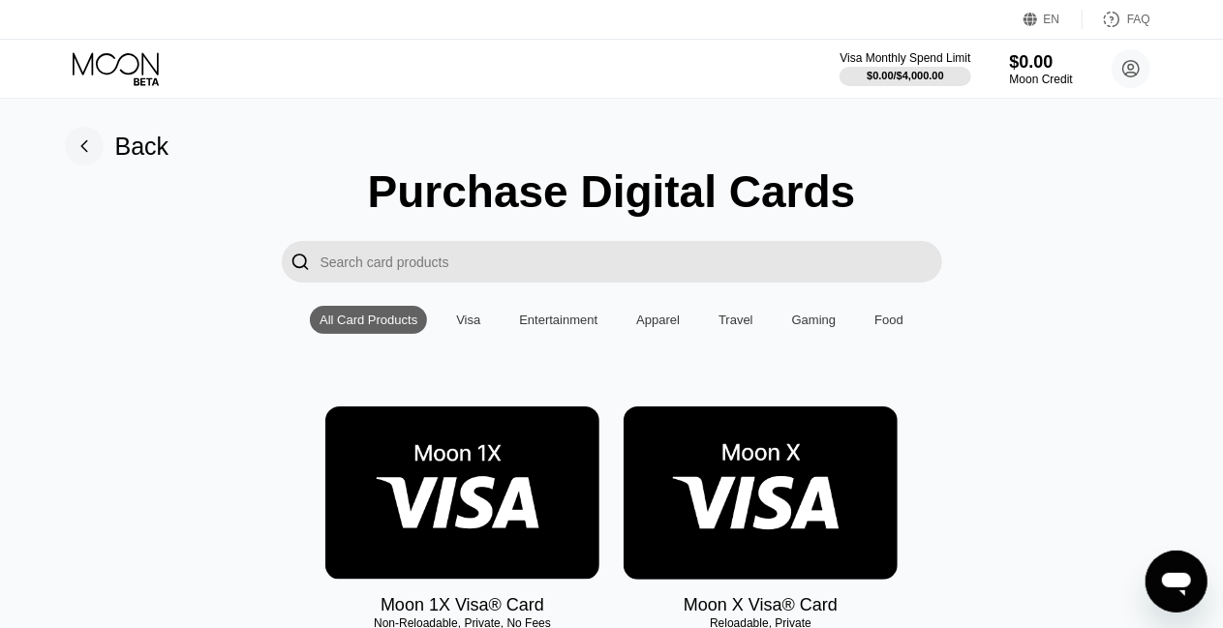
click at [470, 327] on div "Visa" at bounding box center [468, 320] width 24 height 15
click at [556, 327] on div "Entertainment" at bounding box center [558, 320] width 78 height 15
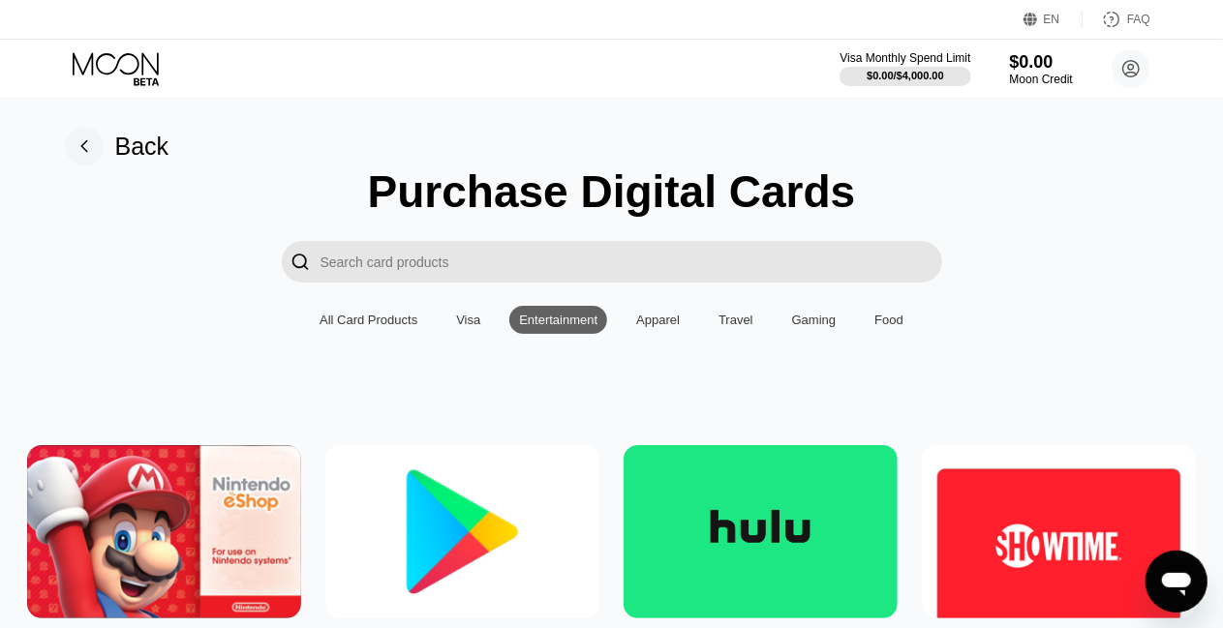
click at [649, 334] on div "Apparel" at bounding box center [657, 320] width 63 height 28
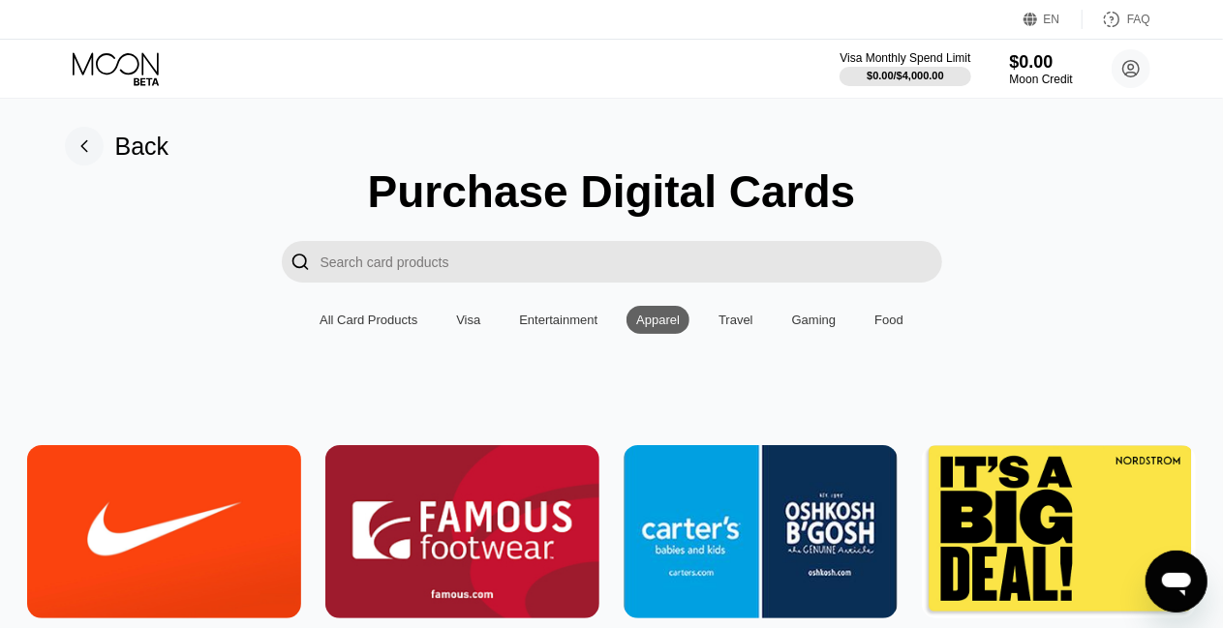
click at [738, 326] on div "Travel" at bounding box center [735, 320] width 35 height 15
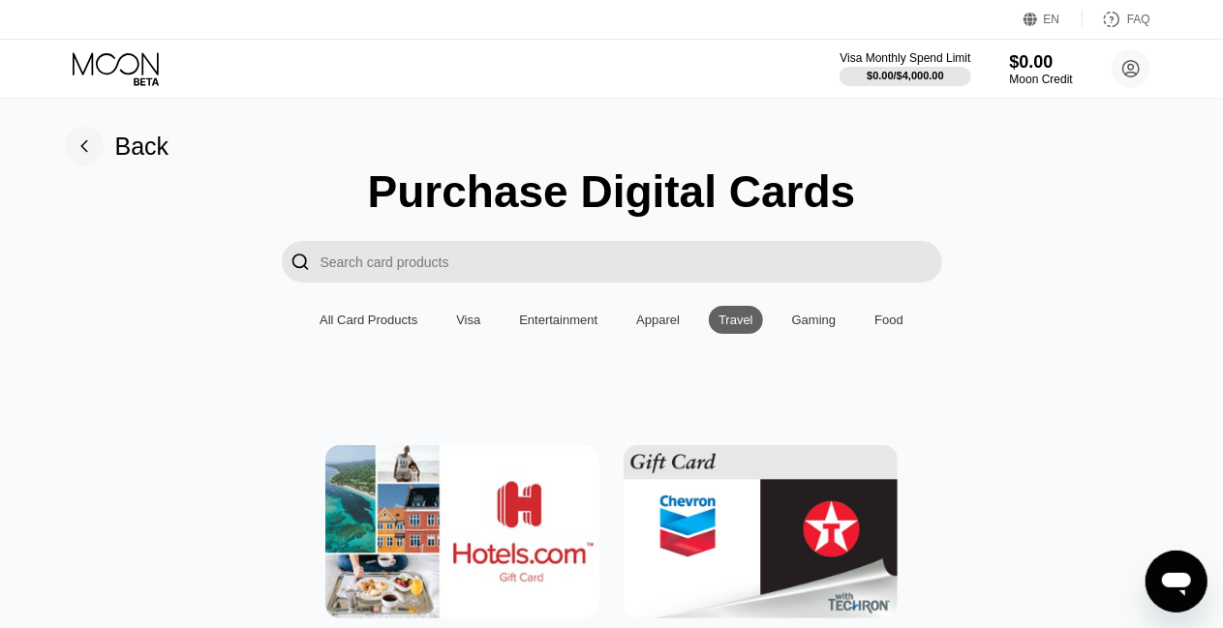
click at [802, 327] on div "Gaming" at bounding box center [814, 320] width 45 height 15
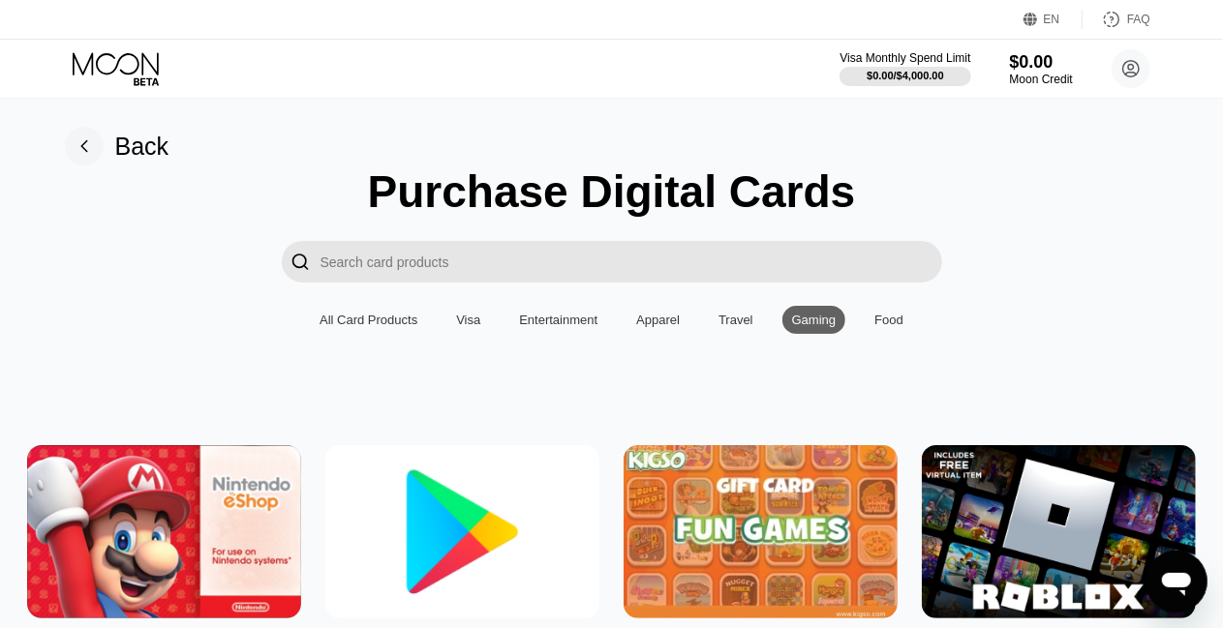
click at [885, 327] on div "Food" at bounding box center [888, 320] width 29 height 15
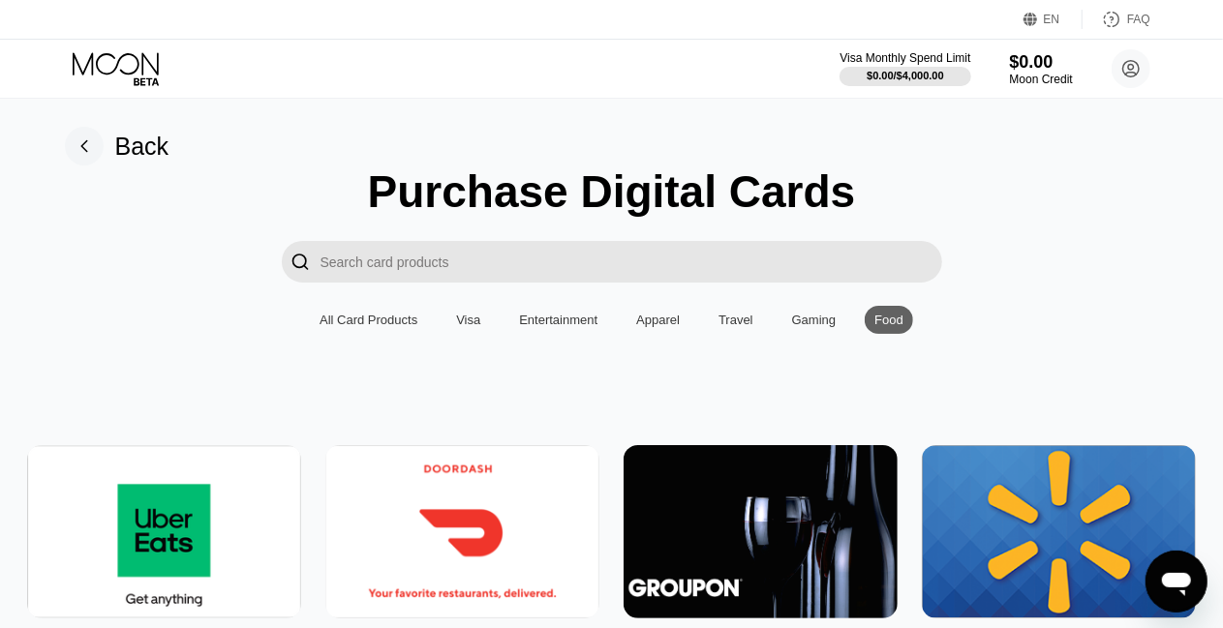
click at [472, 327] on div "Visa" at bounding box center [468, 320] width 24 height 15
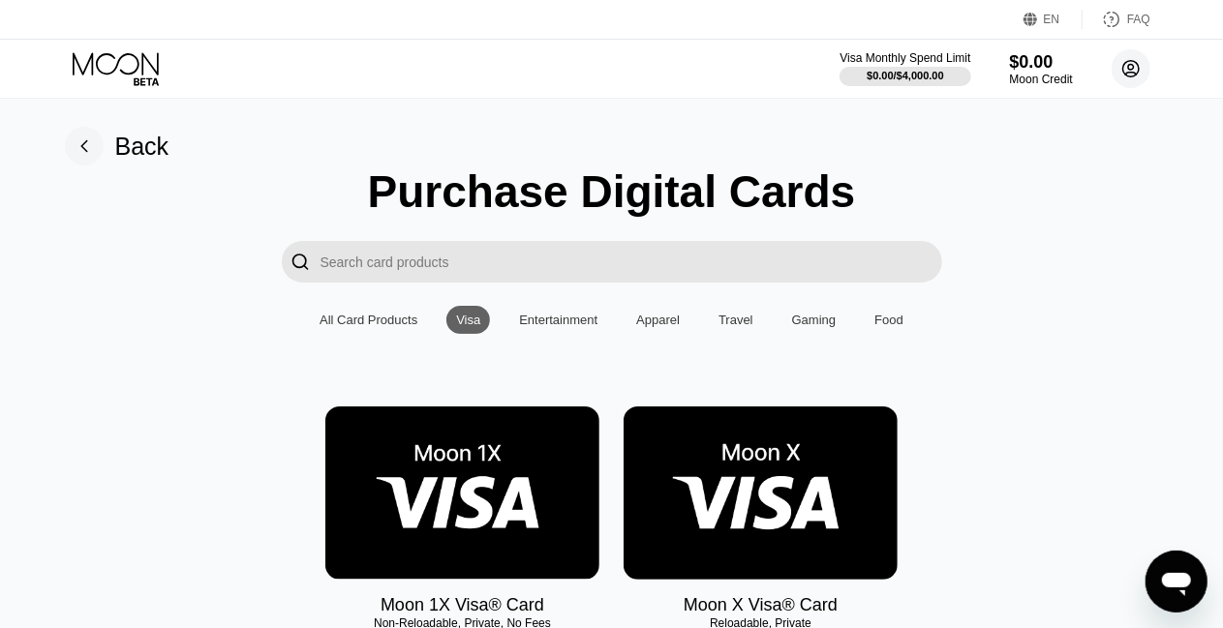
click at [1130, 70] on circle at bounding box center [1130, 68] width 39 height 39
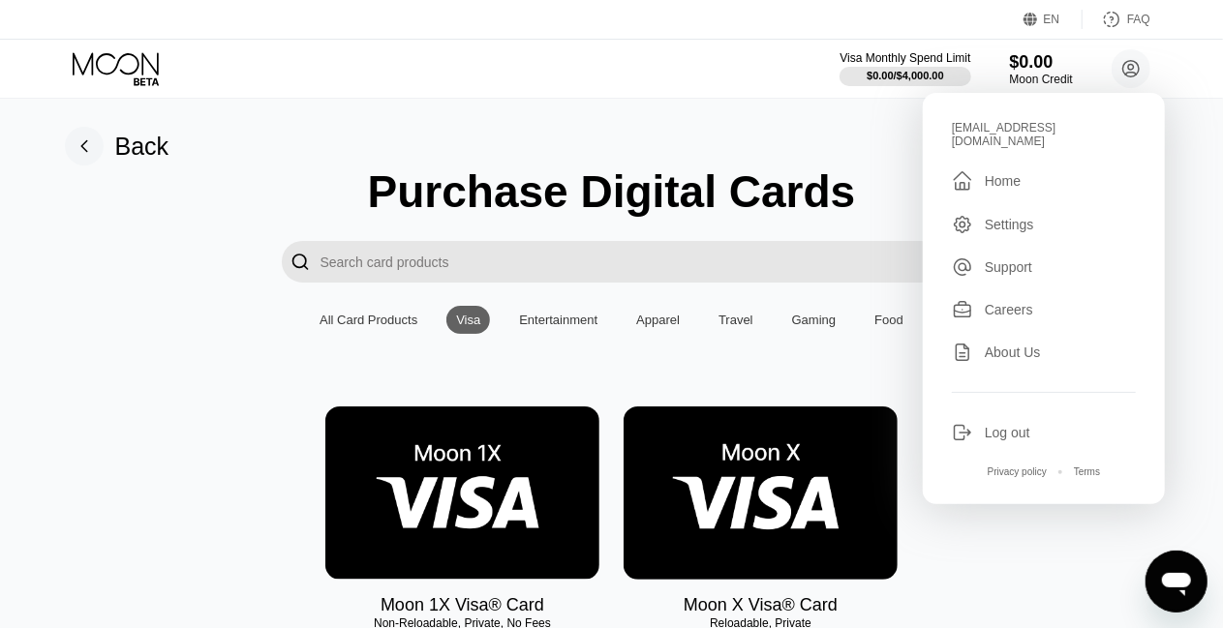
click at [1007, 173] on div "Home" at bounding box center [1002, 180] width 36 height 15
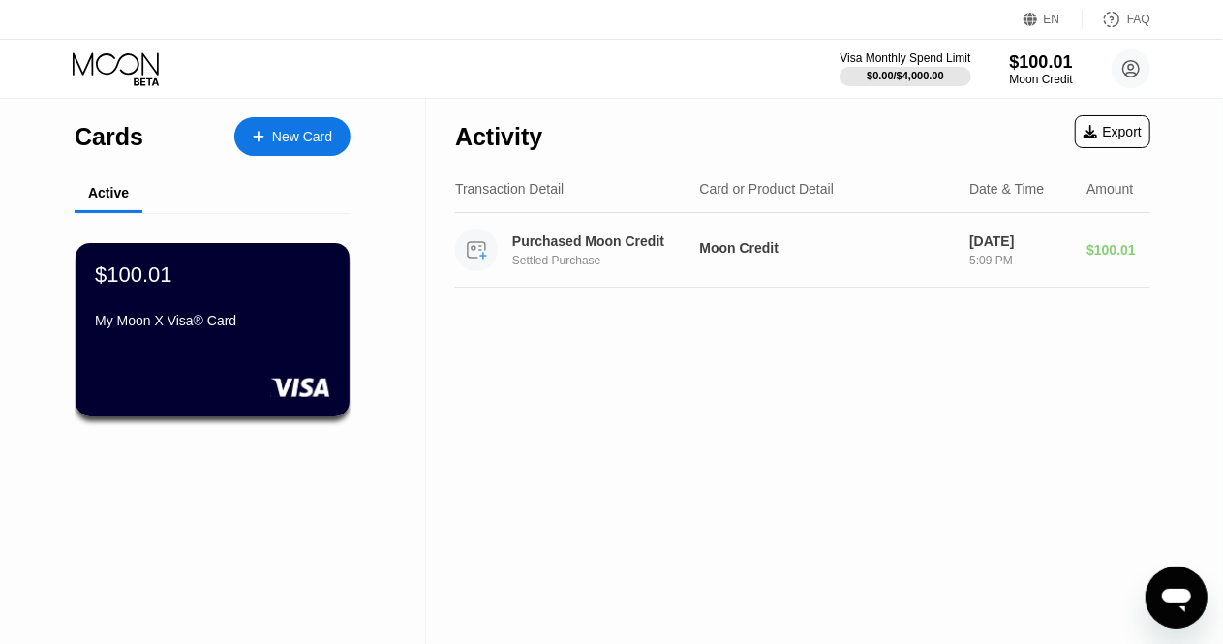
click at [573, 262] on div "Settled Purchase" at bounding box center [615, 261] width 206 height 14
click at [1105, 249] on div "$100.01" at bounding box center [1118, 249] width 64 height 15
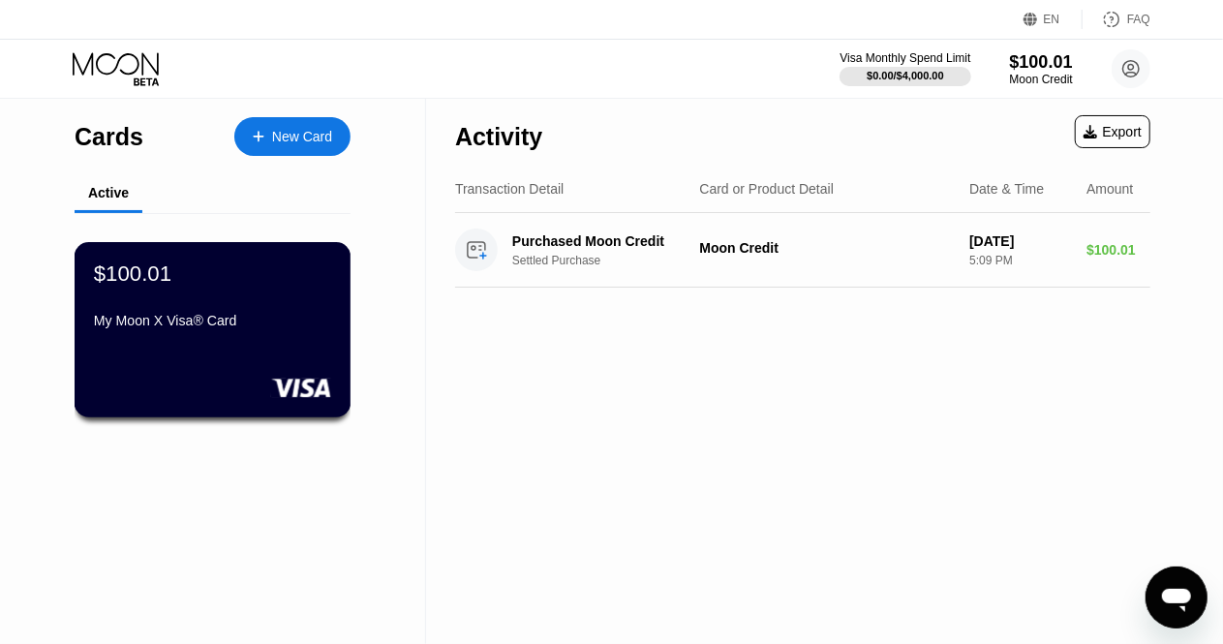
click at [312, 336] on div "My Moon X Visa® Card" at bounding box center [212, 324] width 237 height 23
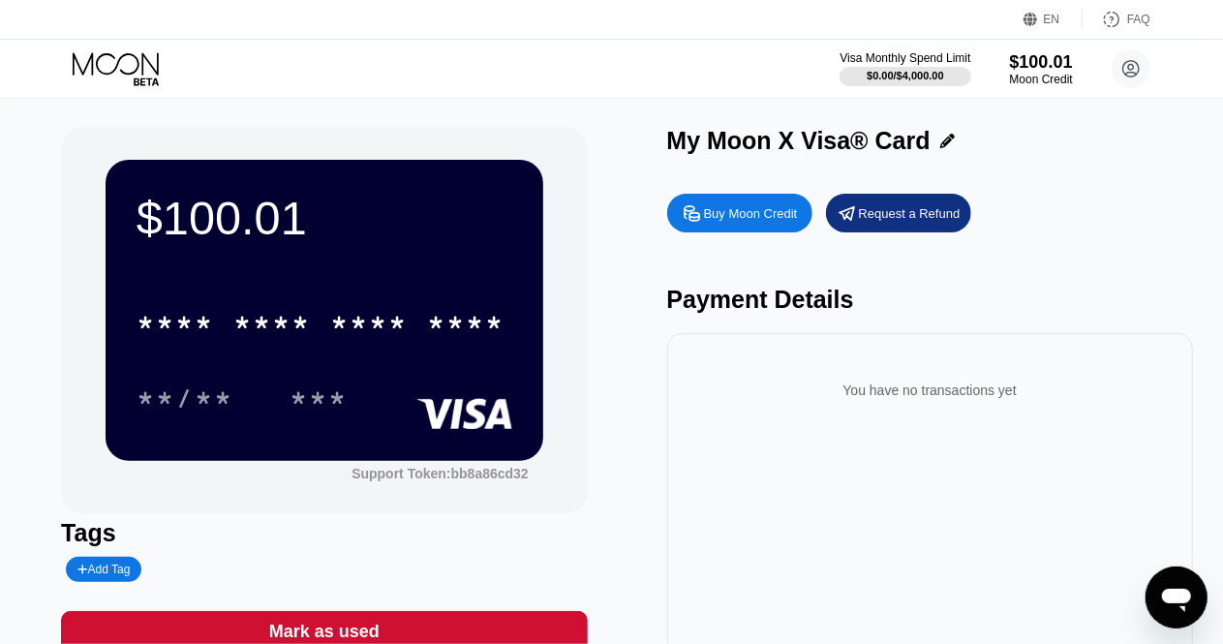
click at [447, 372] on div "* * * * * * * * * * * * **** **/** ***" at bounding box center [324, 341] width 376 height 114
click at [942, 138] on icon at bounding box center [947, 141] width 15 height 15
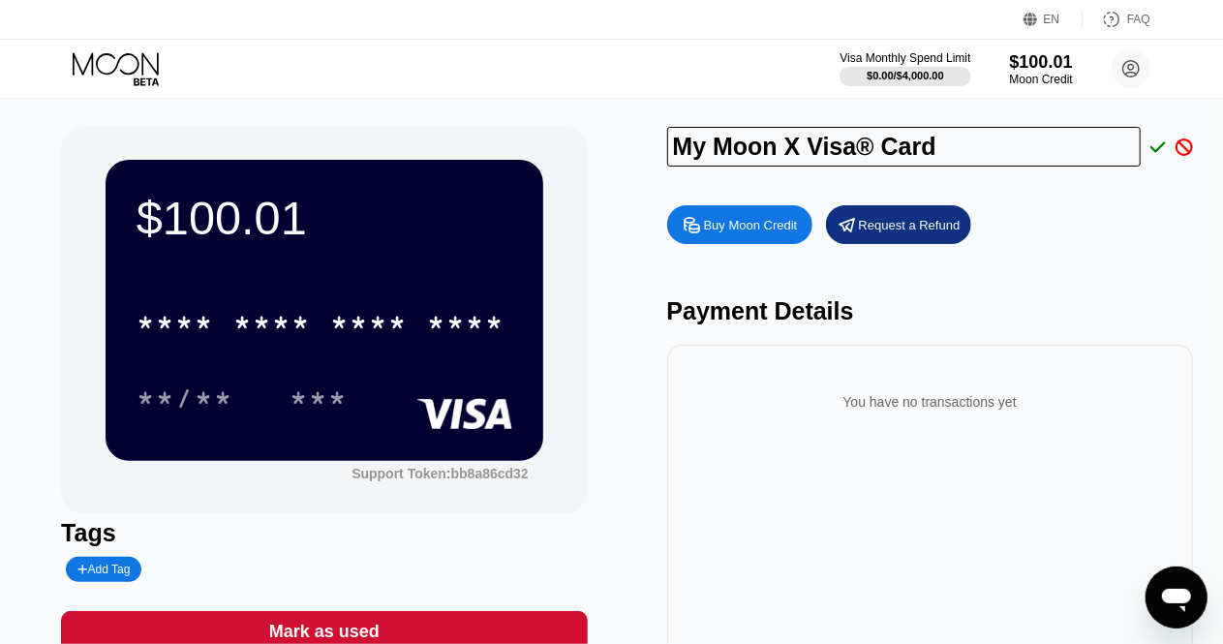
click at [1006, 204] on div "Buy Moon Credit Request a Refund Payment Details You have no transactions yet" at bounding box center [930, 440] width 526 height 488
click at [784, 264] on div "Buy Moon Credit Request a Refund Payment Details You have no transactions yet" at bounding box center [930, 440] width 526 height 488
click at [1158, 150] on icon at bounding box center [1157, 146] width 15 height 11
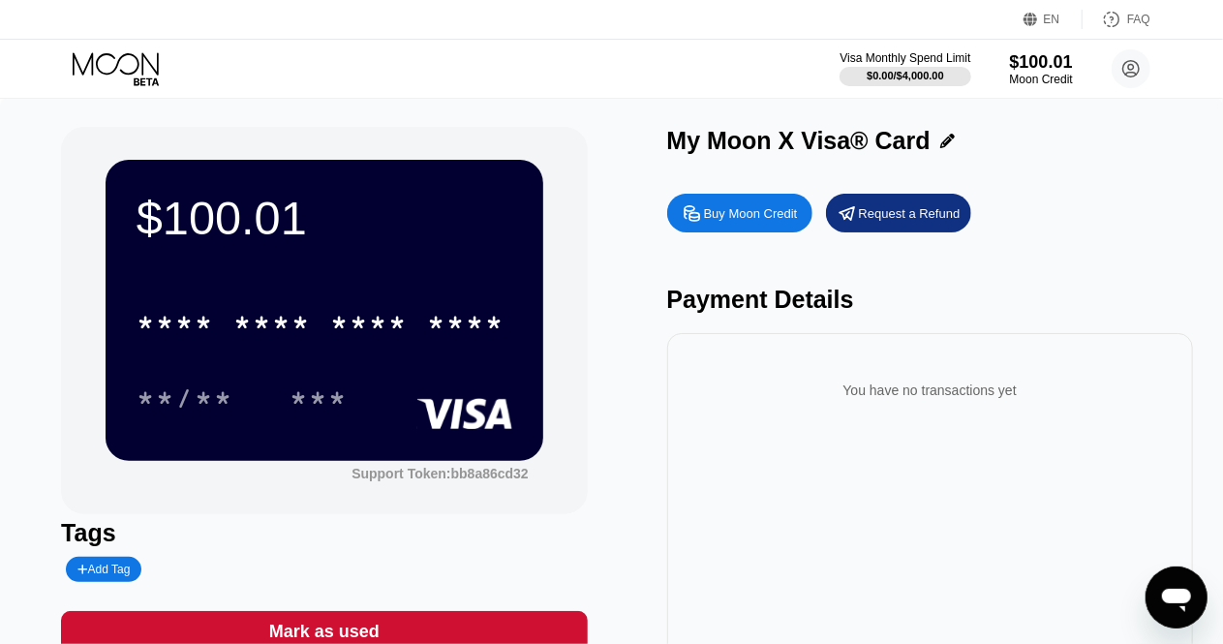
click at [725, 229] on div "Buy Moon Credit" at bounding box center [739, 213] width 145 height 39
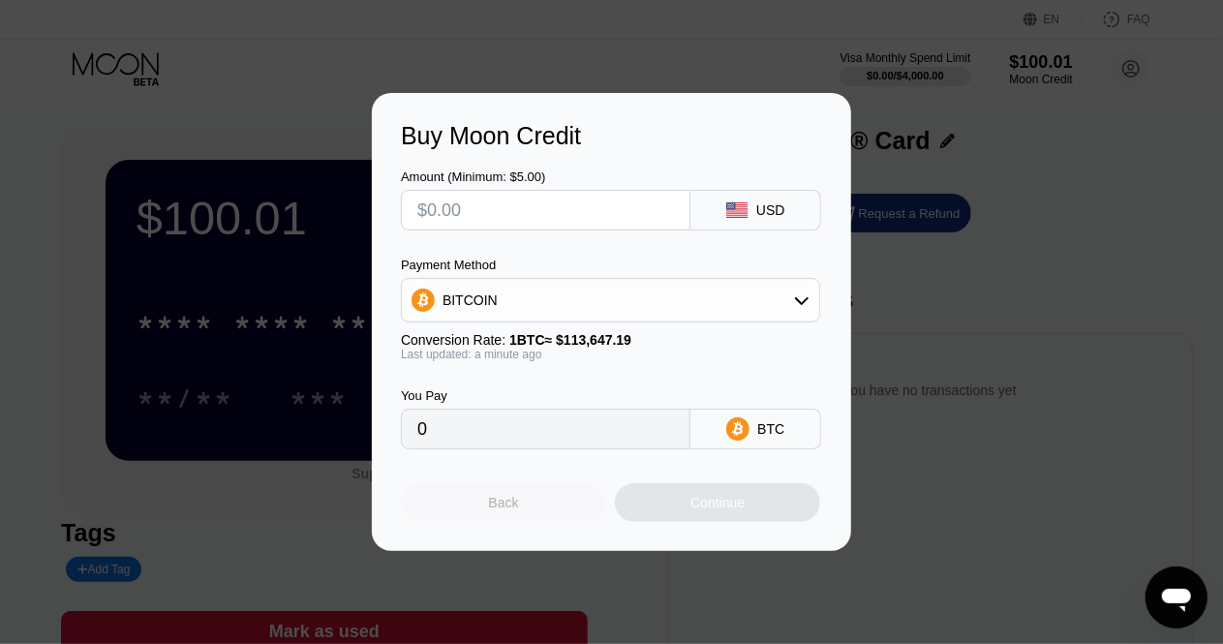
drag, startPoint x: 500, startPoint y: 510, endPoint x: 550, endPoint y: 477, distance: 60.1
click at [500, 510] on div "Back" at bounding box center [504, 502] width 30 height 15
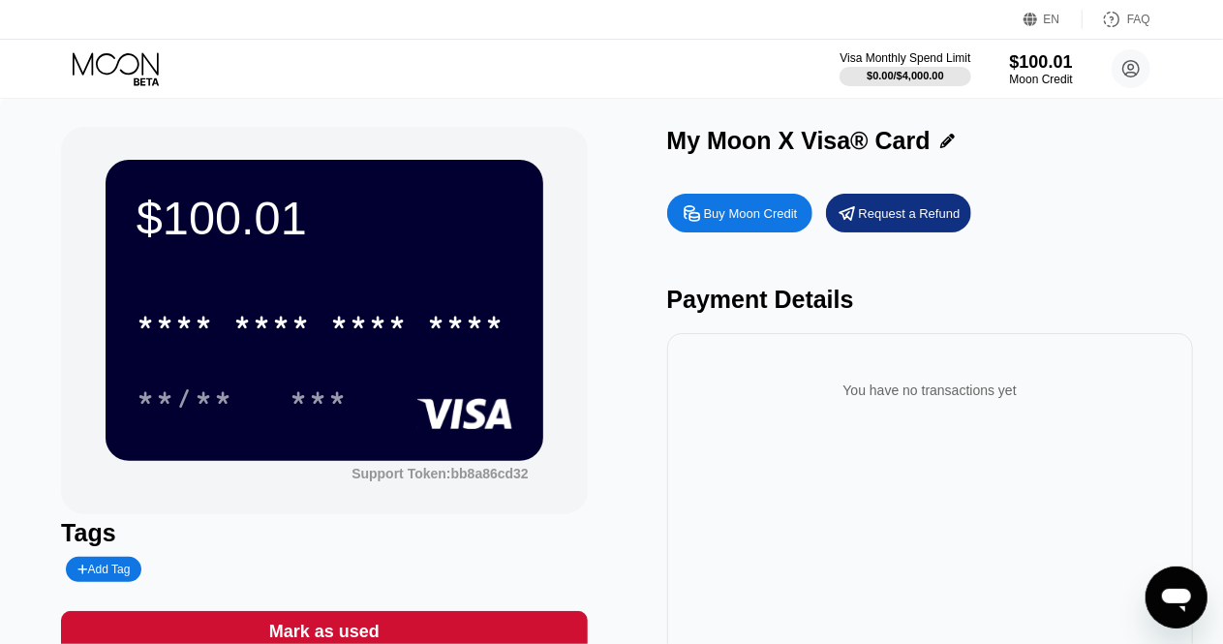
click at [966, 296] on div "Payment Details" at bounding box center [930, 300] width 526 height 28
click at [1037, 177] on div "My Moon X Visa® Card Buy Moon Credit Request a Refund Payment Details You have …" at bounding box center [930, 399] width 526 height 545
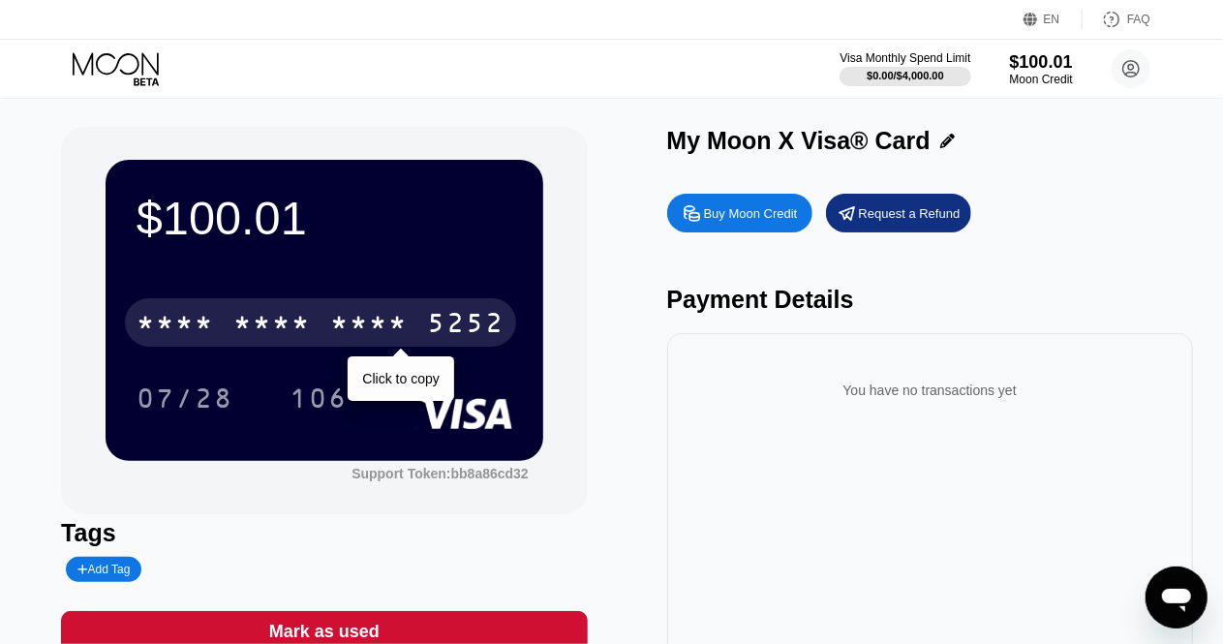
click at [410, 328] on div "* * * * * * * * * * * * 5252" at bounding box center [320, 322] width 391 height 48
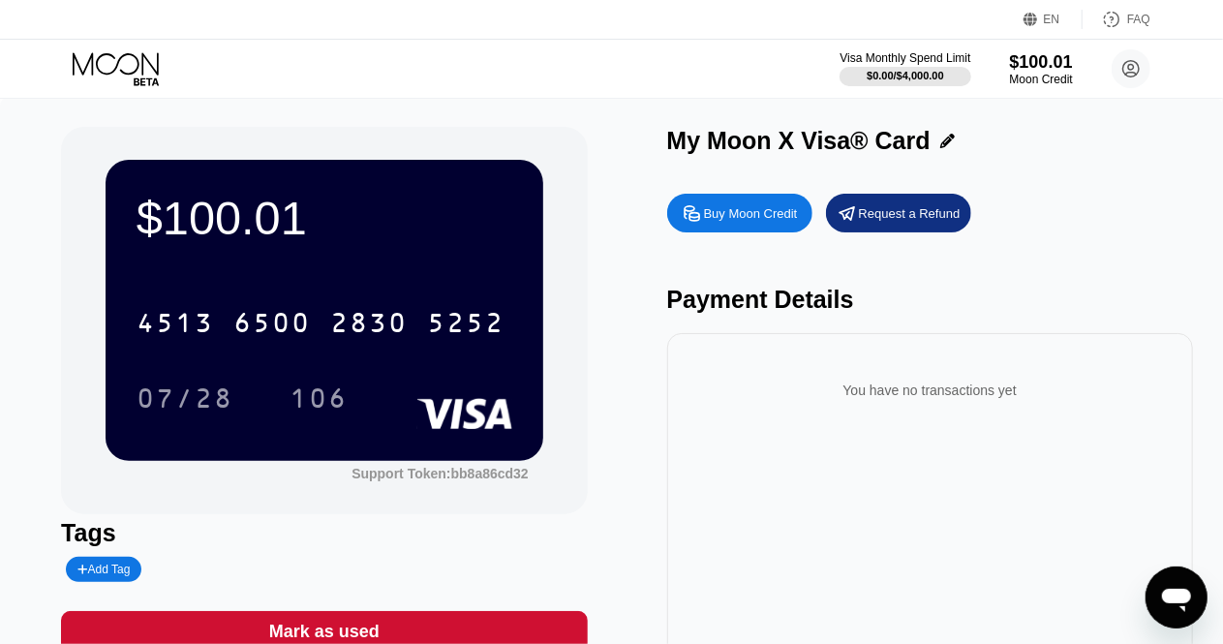
click at [643, 361] on div "$100.01 4513 6500 2830 5252 07/28 106 Support Token: bb8a86cd32 Tags Add Tag Ma…" at bounding box center [611, 399] width 1101 height 545
click at [1128, 69] on circle at bounding box center [1130, 68] width 39 height 39
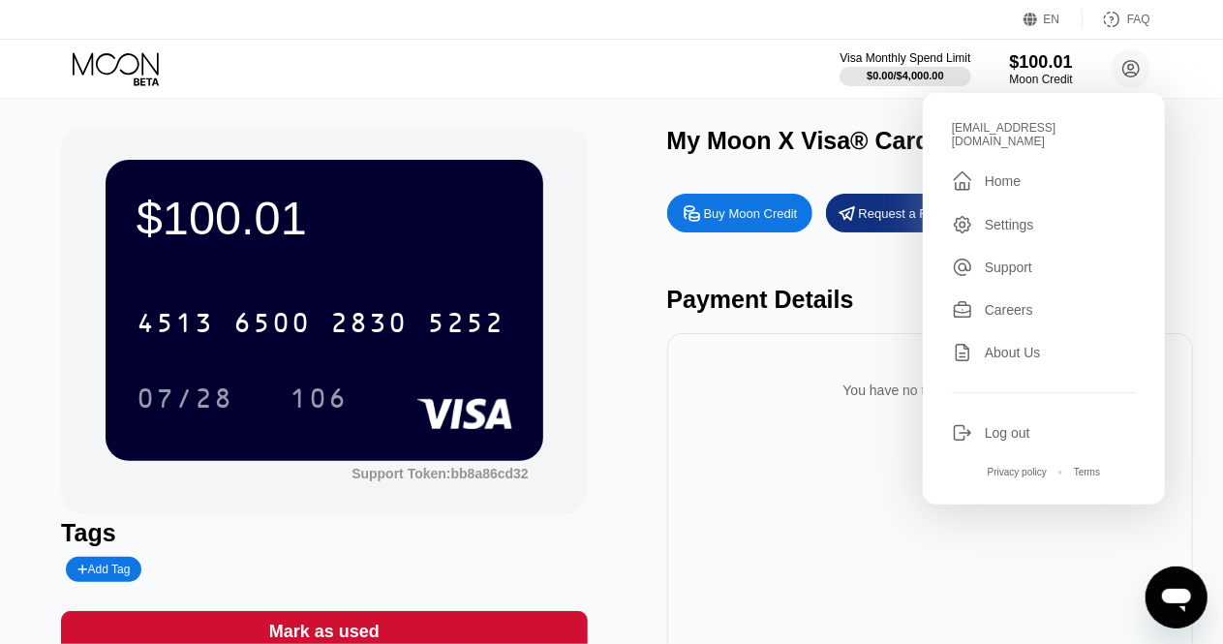
click at [1007, 217] on div "Settings" at bounding box center [1008, 224] width 49 height 15
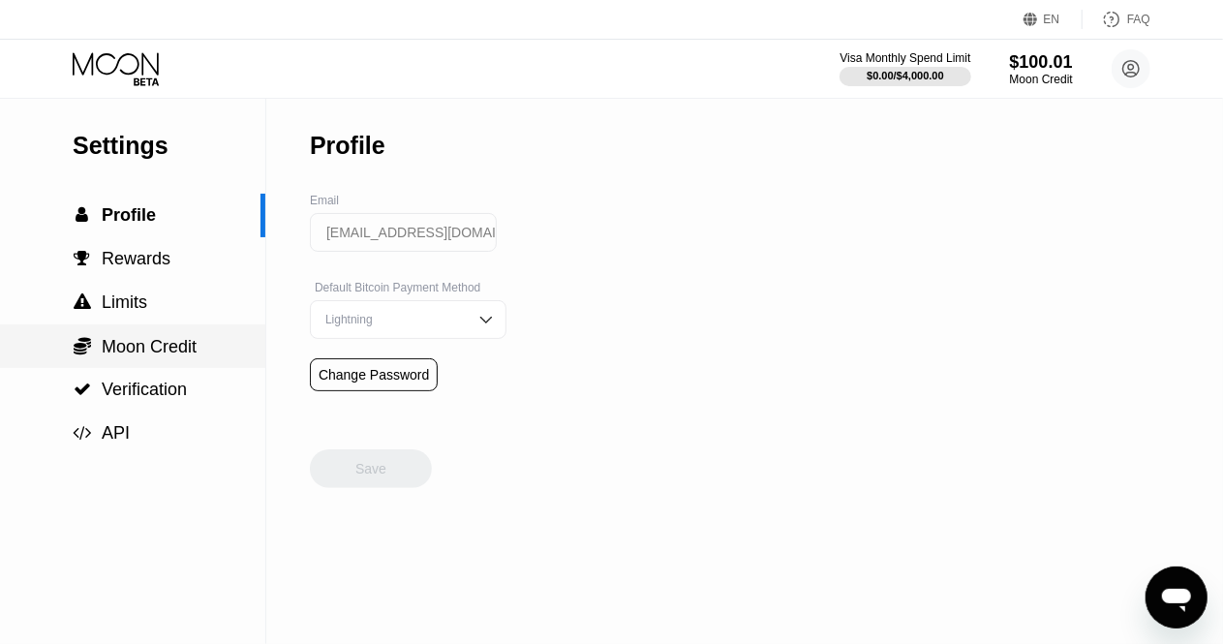
click at [192, 356] on span "Moon Credit" at bounding box center [149, 346] width 95 height 19
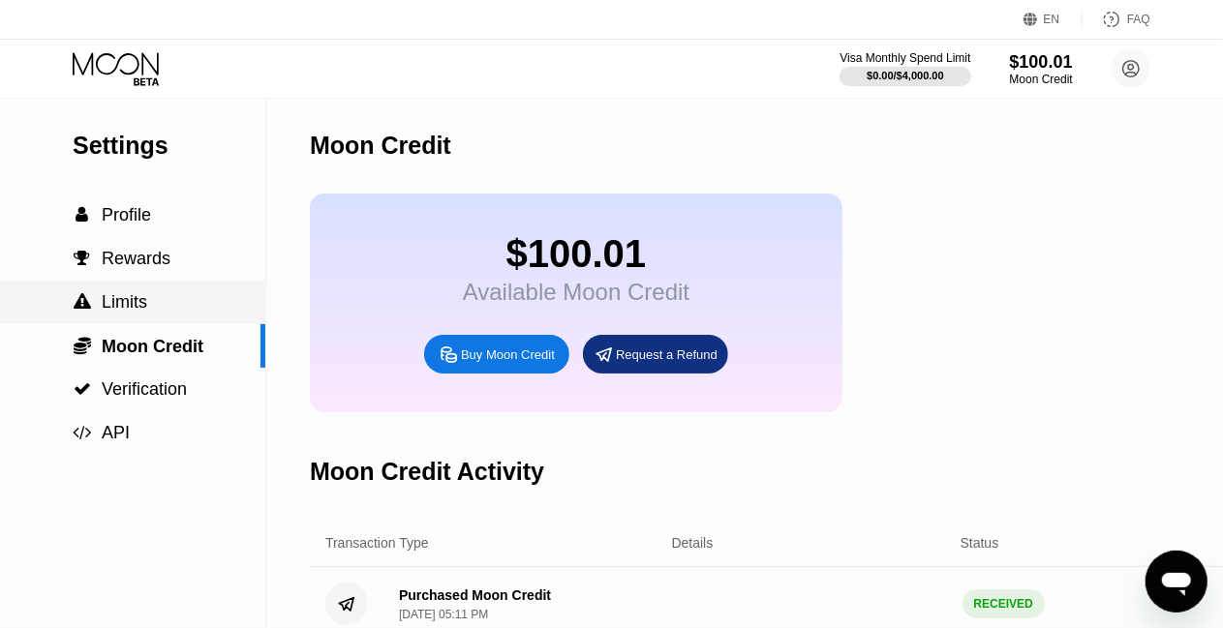
click at [135, 293] on div " Limits" at bounding box center [132, 303] width 265 height 44
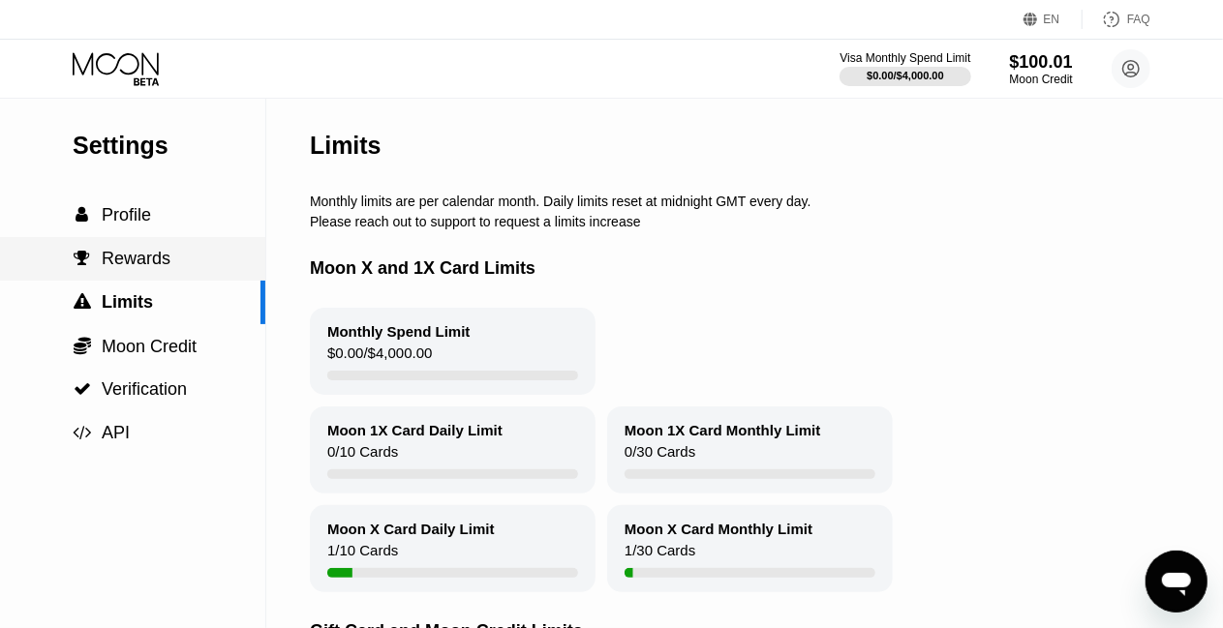
click at [144, 267] on span "Rewards" at bounding box center [136, 258] width 69 height 19
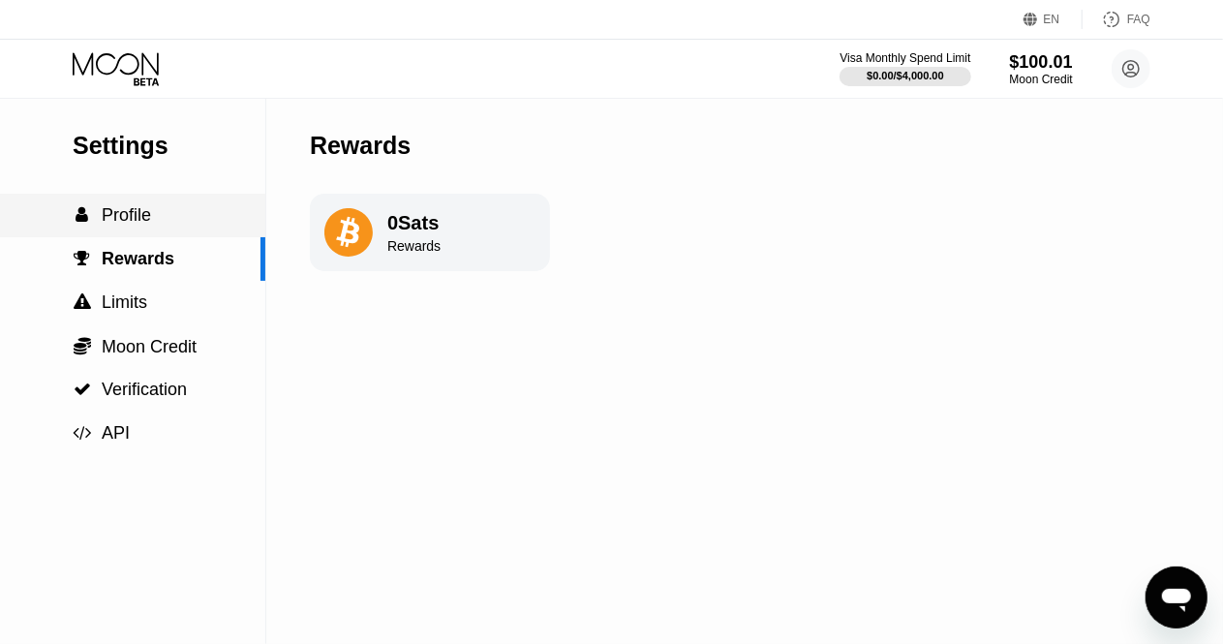
click at [142, 205] on div " Profile" at bounding box center [132, 216] width 265 height 44
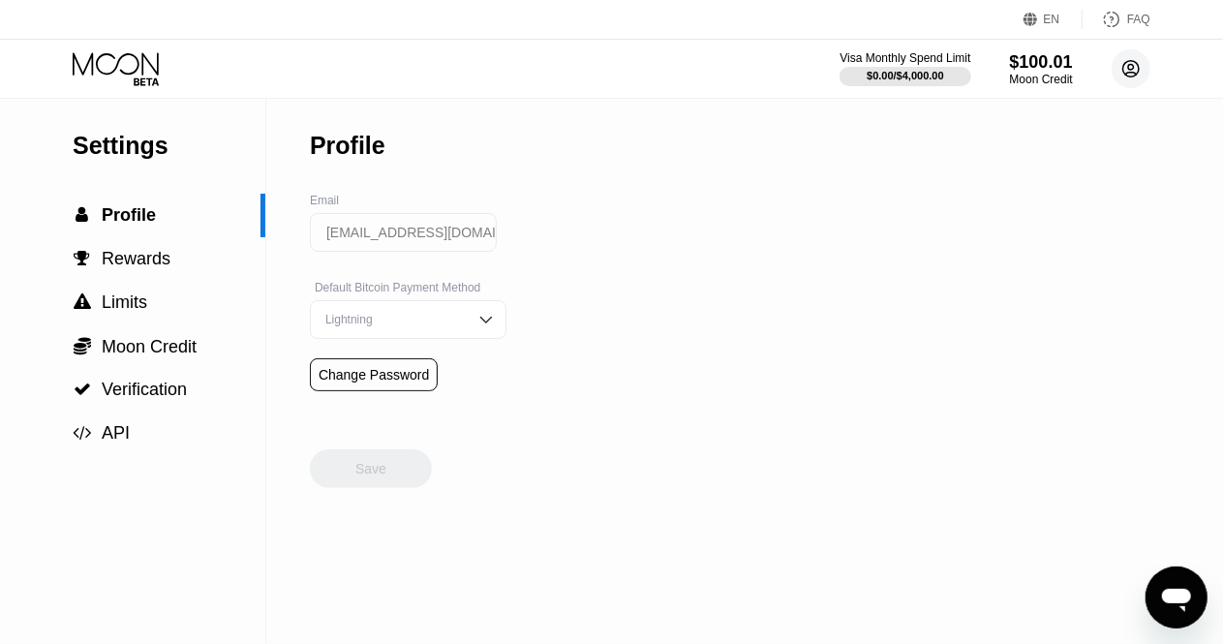
click at [1133, 69] on icon at bounding box center [1131, 69] width 11 height 11
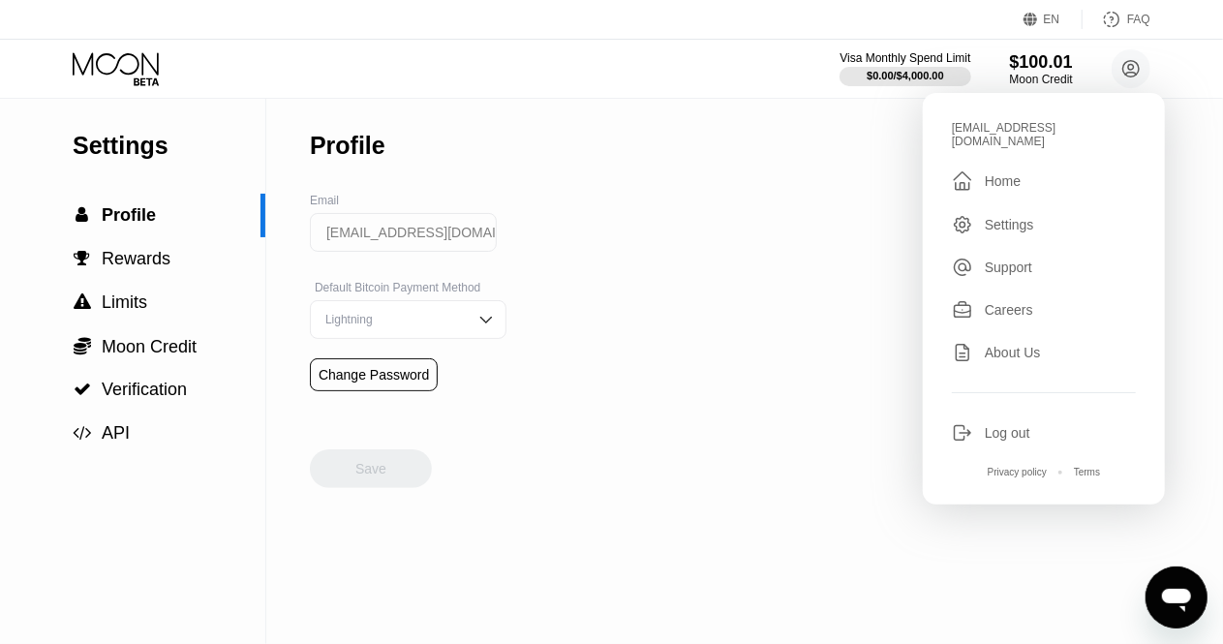
click at [1011, 173] on div "Home" at bounding box center [1002, 180] width 36 height 15
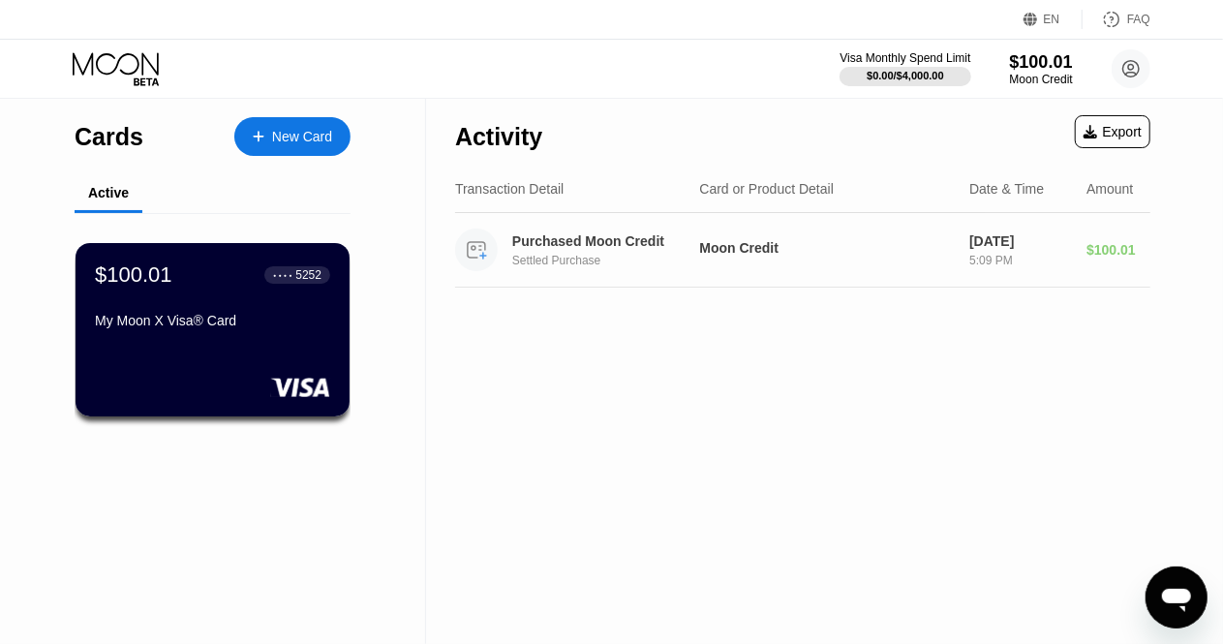
click at [886, 249] on div "Moon Credit" at bounding box center [826, 247] width 255 height 15
click at [470, 243] on circle at bounding box center [476, 249] width 43 height 43
